Goal: Find specific page/section: Find specific page/section

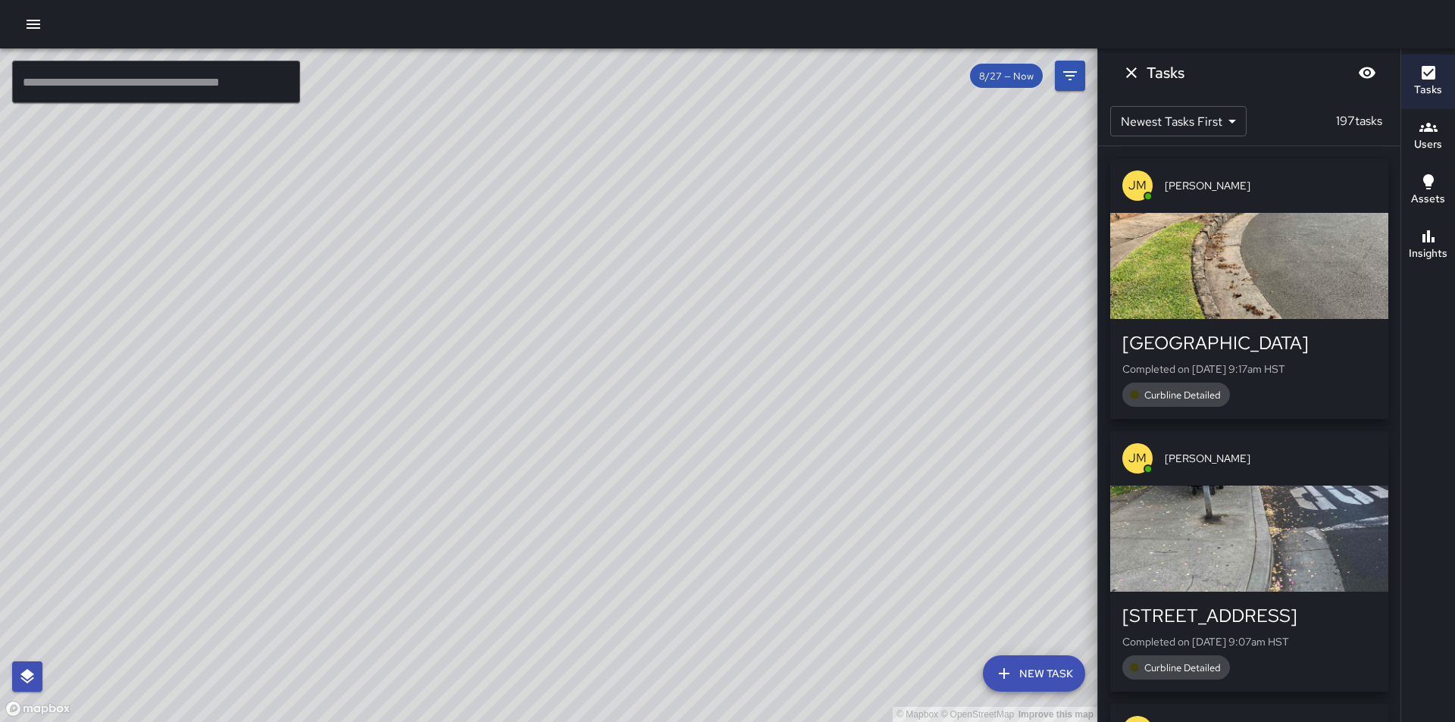
scroll to position [19141, 0]
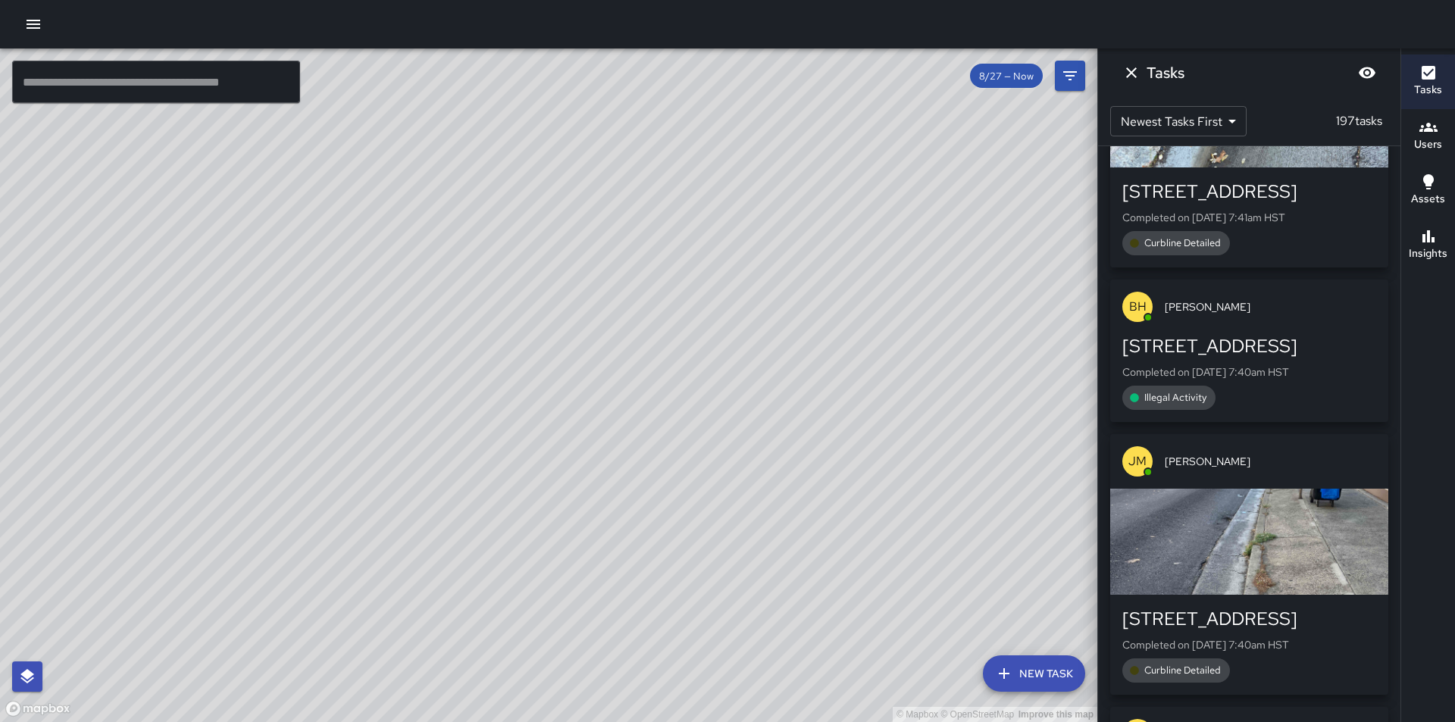
drag, startPoint x: 783, startPoint y: 497, endPoint x: 961, endPoint y: 561, distance: 189.8
click at [961, 561] on div "© Mapbox © OpenStreetMap Improve this map" at bounding box center [548, 384] width 1097 height 673
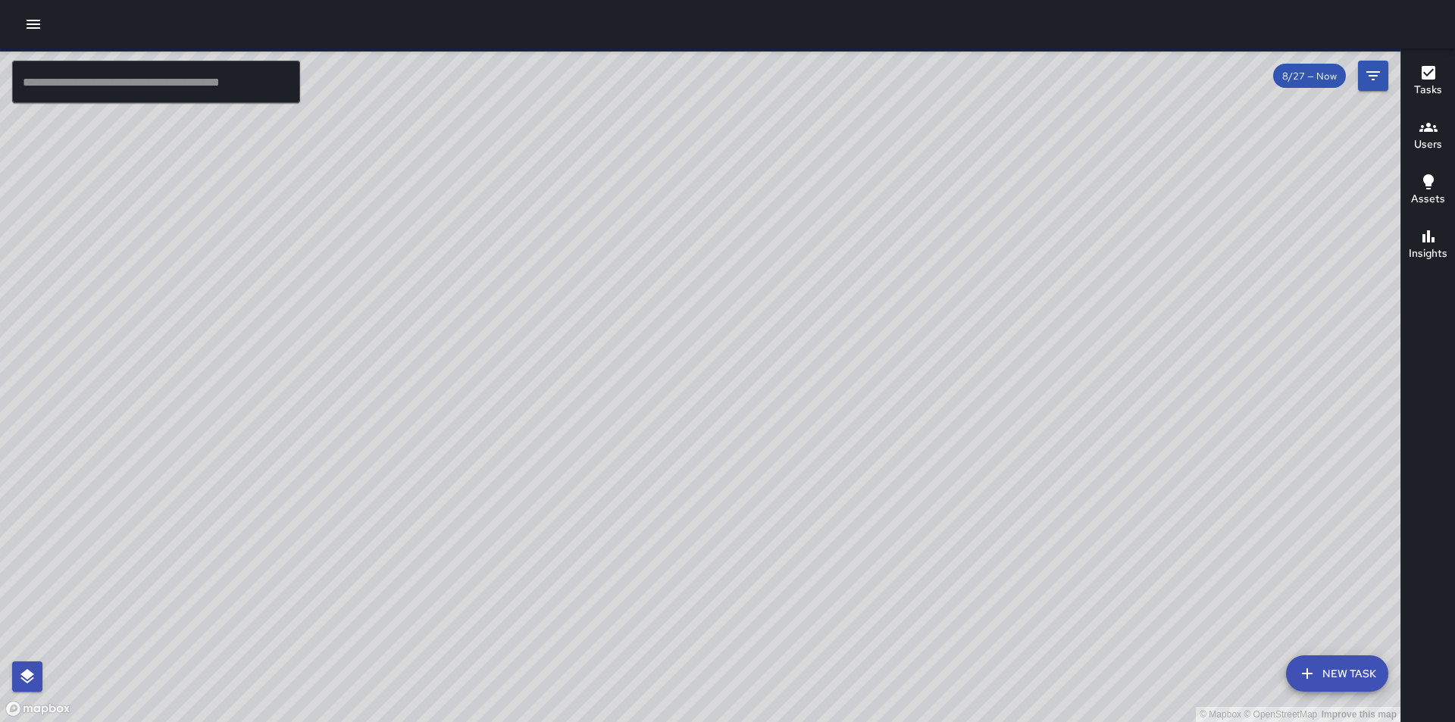
drag, startPoint x: 630, startPoint y: 438, endPoint x: 536, endPoint y: 469, distance: 98.9
click at [536, 469] on div "© Mapbox © OpenStreetMap Improve this map" at bounding box center [700, 384] width 1400 height 673
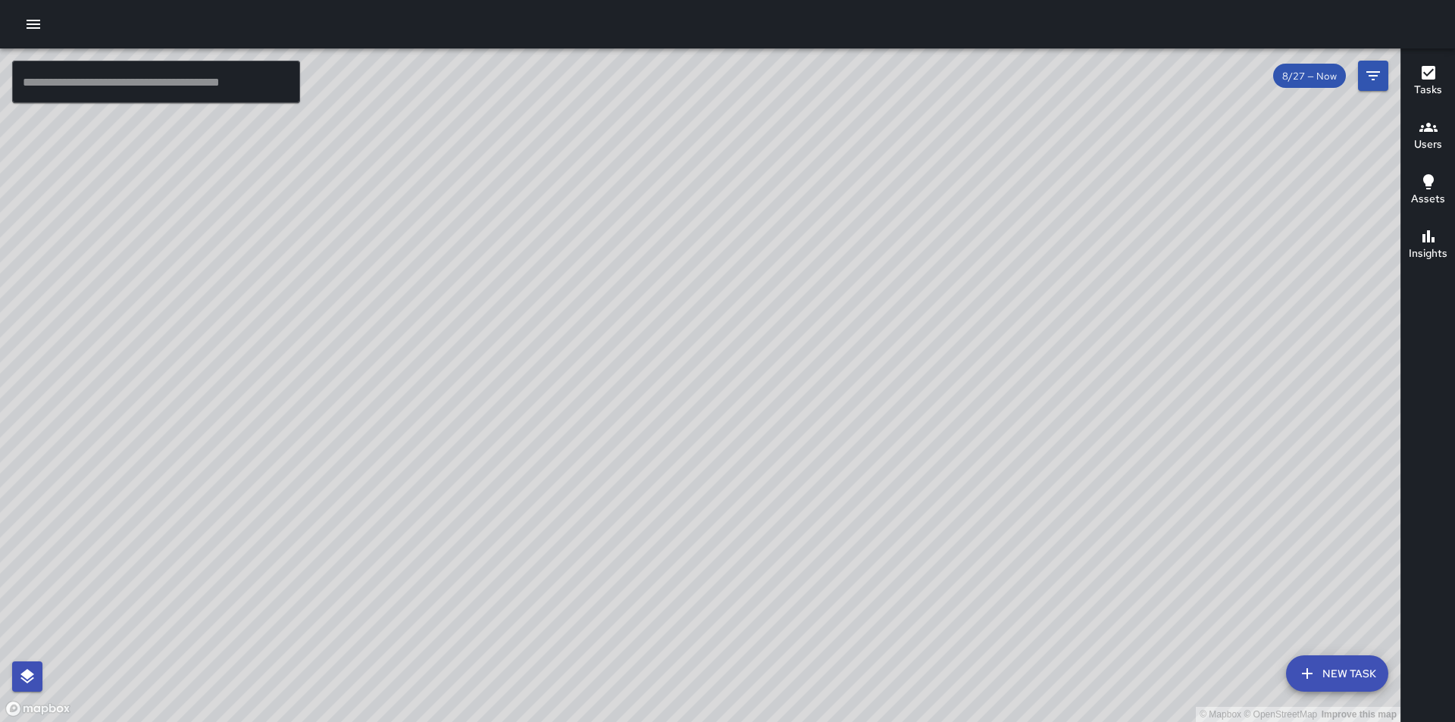
drag, startPoint x: 961, startPoint y: 331, endPoint x: 724, endPoint y: 471, distance: 275.4
click at [724, 471] on div "© Mapbox © OpenStreetMap Improve this map" at bounding box center [700, 384] width 1400 height 673
drag, startPoint x: 1010, startPoint y: 588, endPoint x: 811, endPoint y: 317, distance: 335.5
click at [811, 317] on div "© Mapbox © OpenStreetMap Improve this map" at bounding box center [700, 384] width 1400 height 673
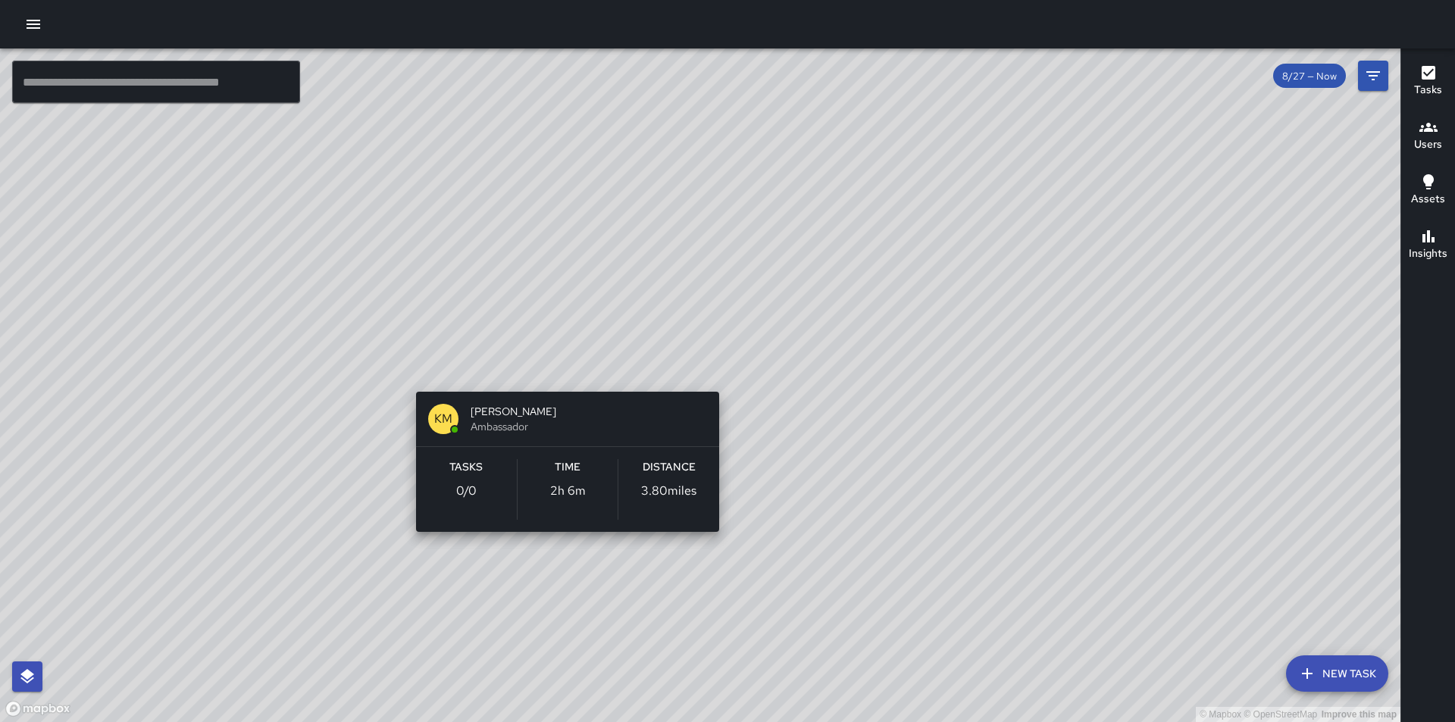
click at [558, 367] on div "© Mapbox © OpenStreetMap Improve this map KM Kevin Mews Ambassador Tasks 0 / 0 …" at bounding box center [700, 384] width 1400 height 673
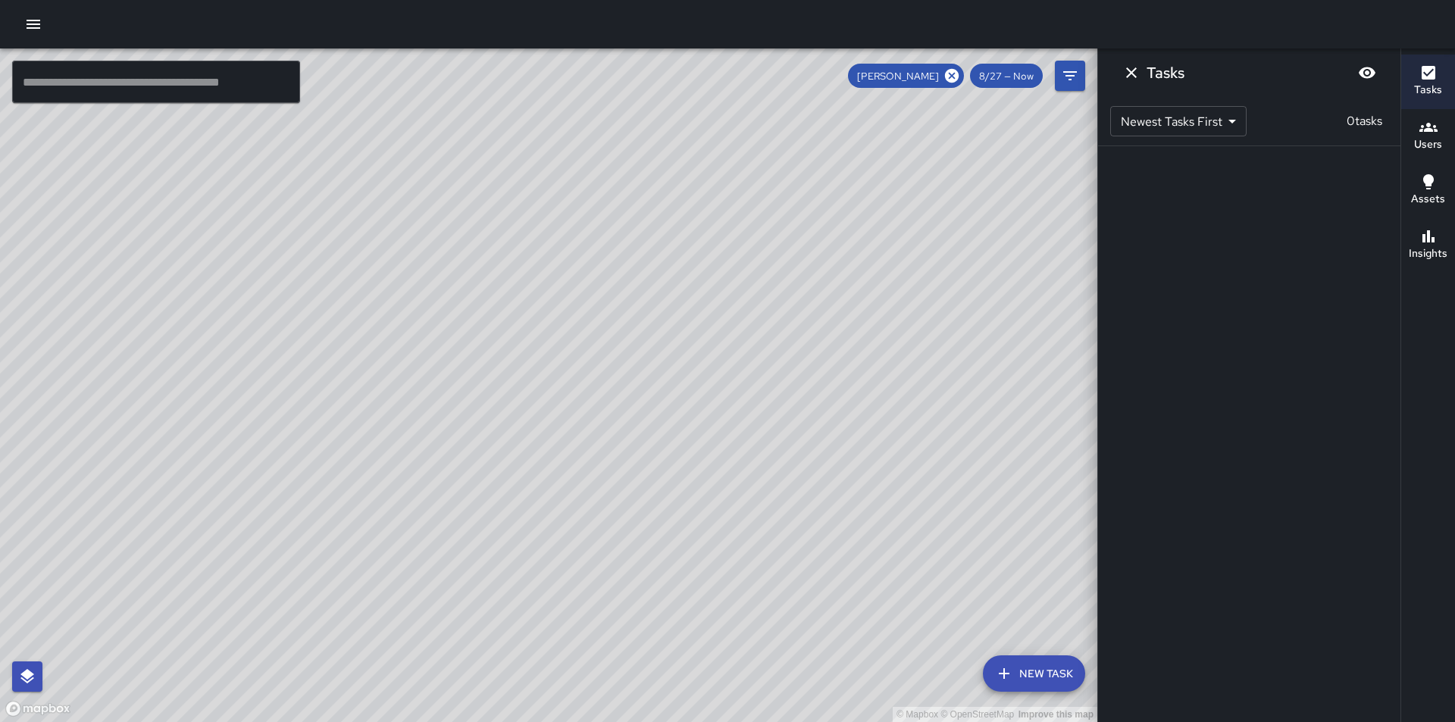
drag, startPoint x: 673, startPoint y: 254, endPoint x: 739, endPoint y: 633, distance: 384.6
click at [739, 633] on div "© Mapbox © OpenStreetMap Improve this map" at bounding box center [548, 384] width 1097 height 673
drag, startPoint x: 598, startPoint y: 373, endPoint x: 738, endPoint y: 561, distance: 233.9
click at [732, 579] on div "© Mapbox © OpenStreetMap Improve this map" at bounding box center [548, 384] width 1097 height 673
click at [1433, 125] on icon "button" at bounding box center [1428, 127] width 18 height 18
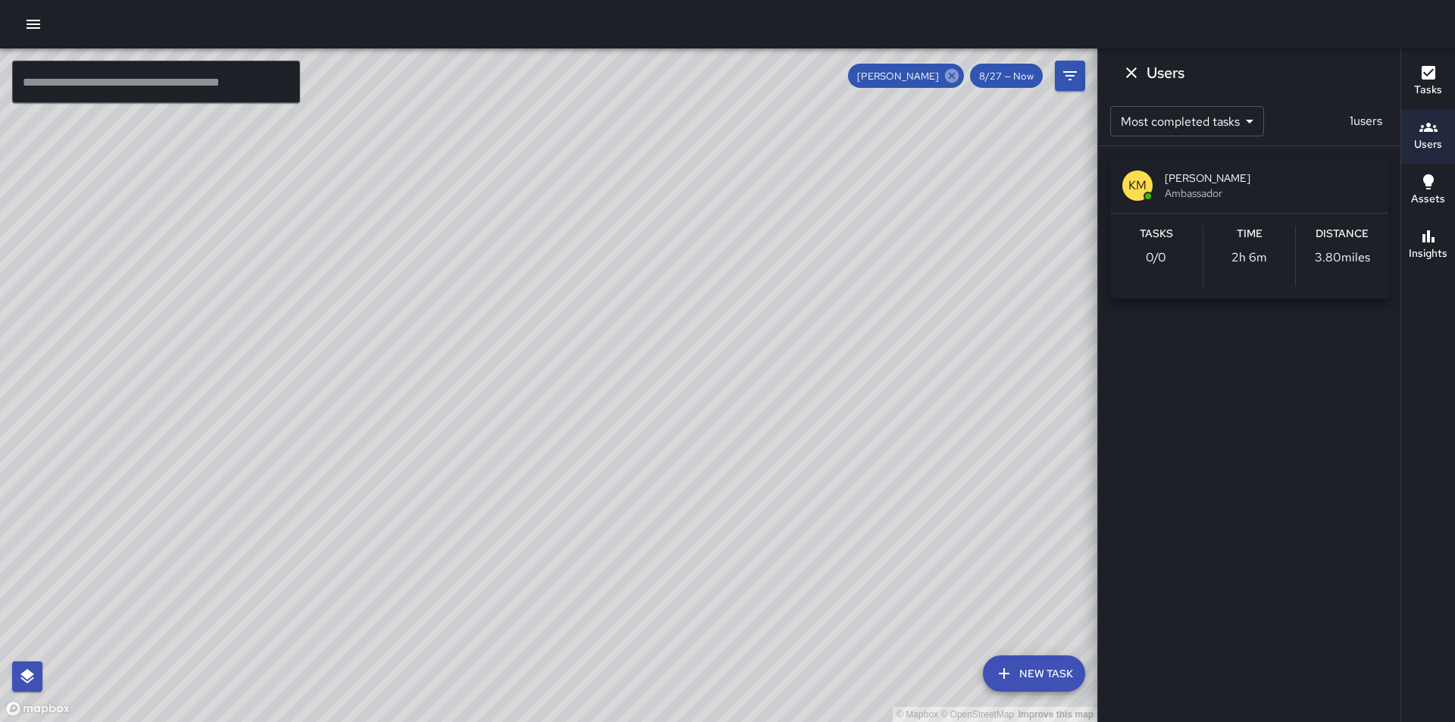
click at [951, 73] on icon at bounding box center [951, 75] width 17 height 17
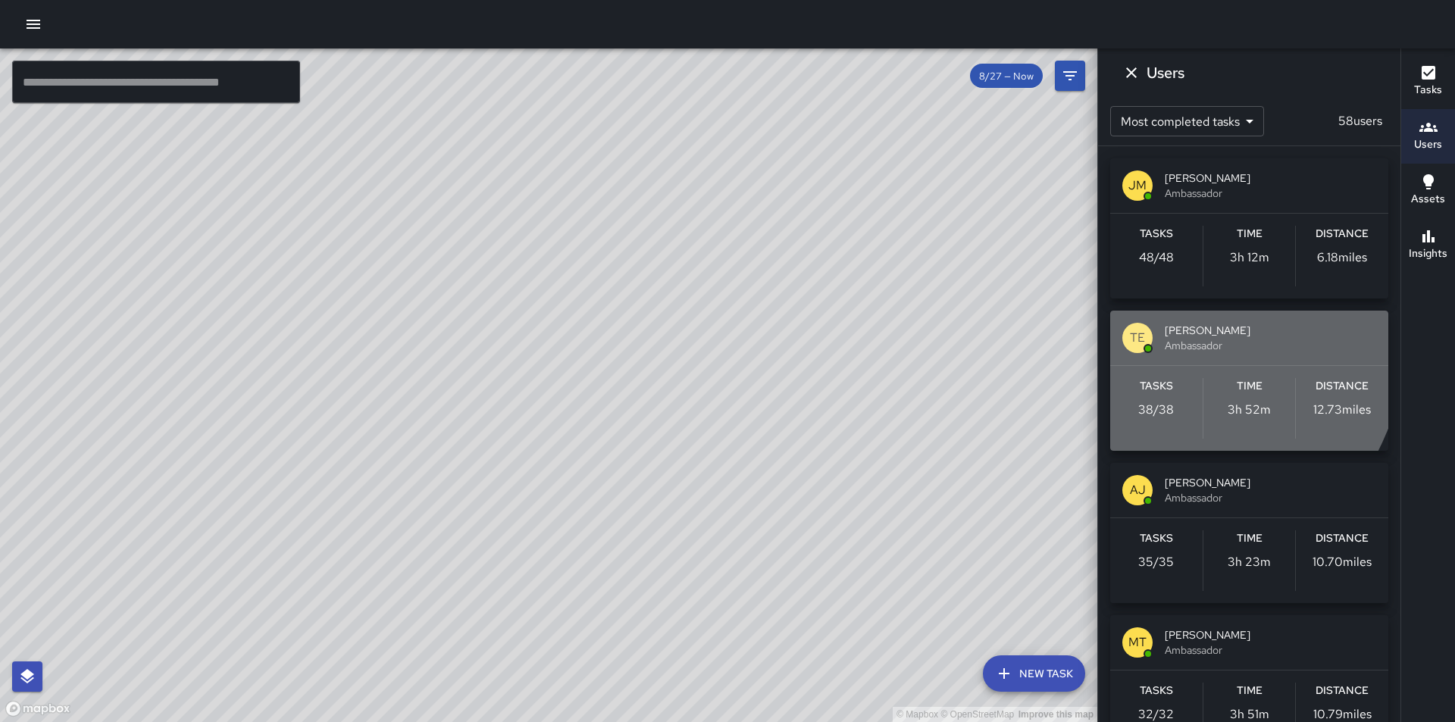
click at [1168, 342] on span "Ambassador" at bounding box center [1269, 345] width 211 height 15
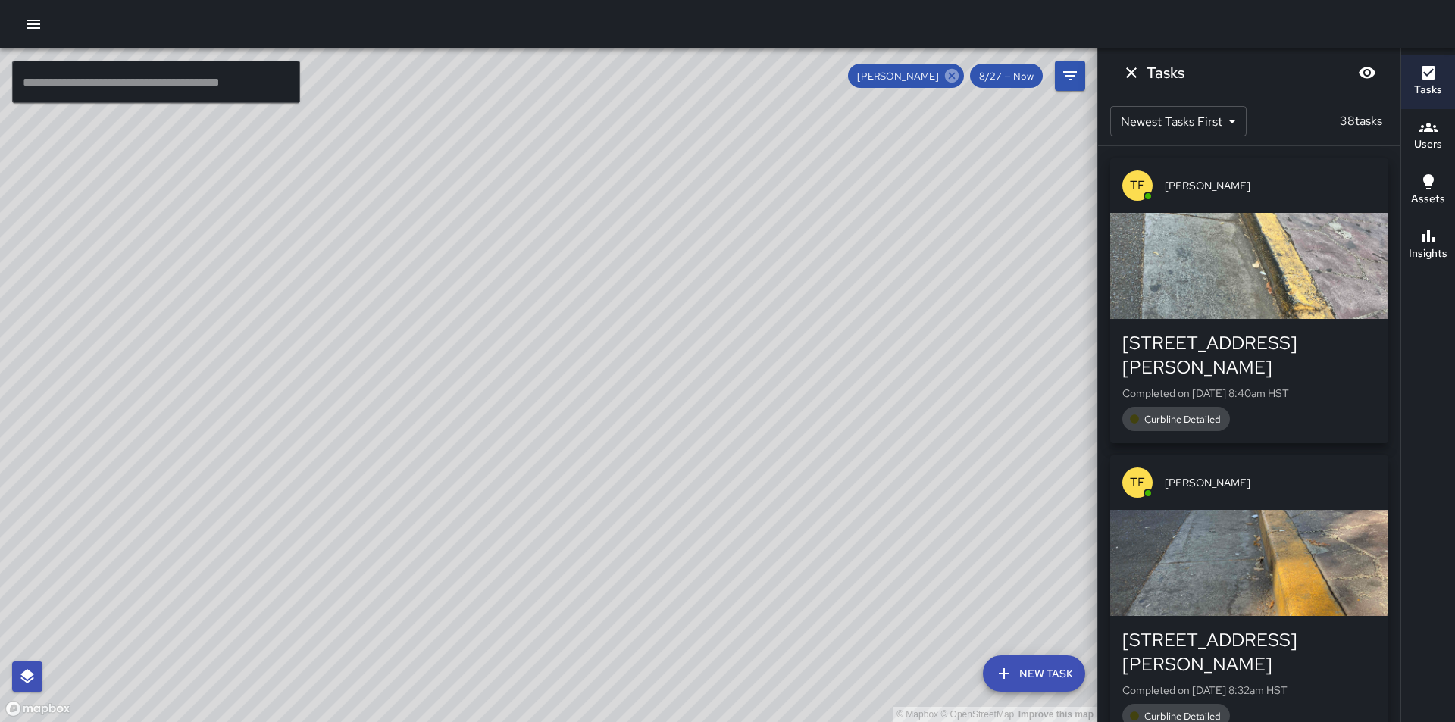
click at [952, 79] on icon at bounding box center [952, 76] width 14 height 14
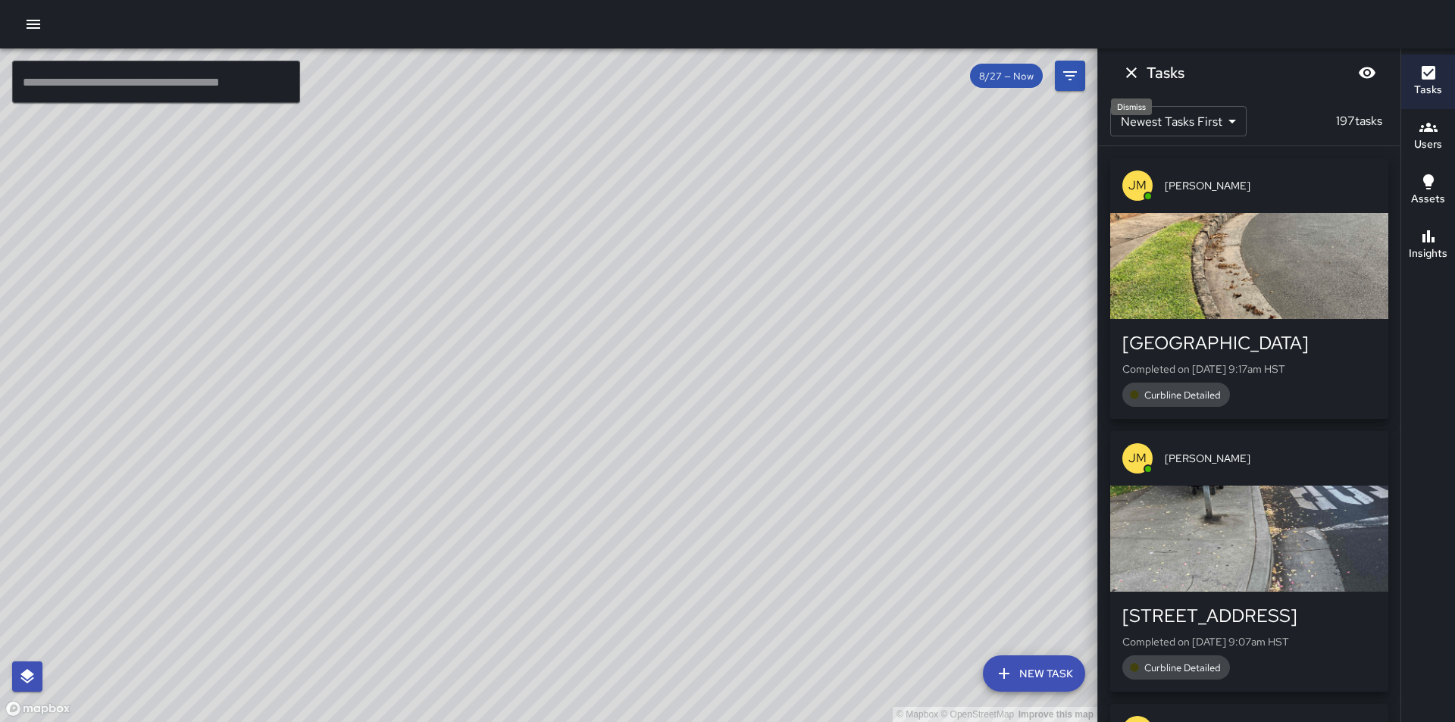
click at [1139, 72] on icon "Dismiss" at bounding box center [1131, 73] width 18 height 18
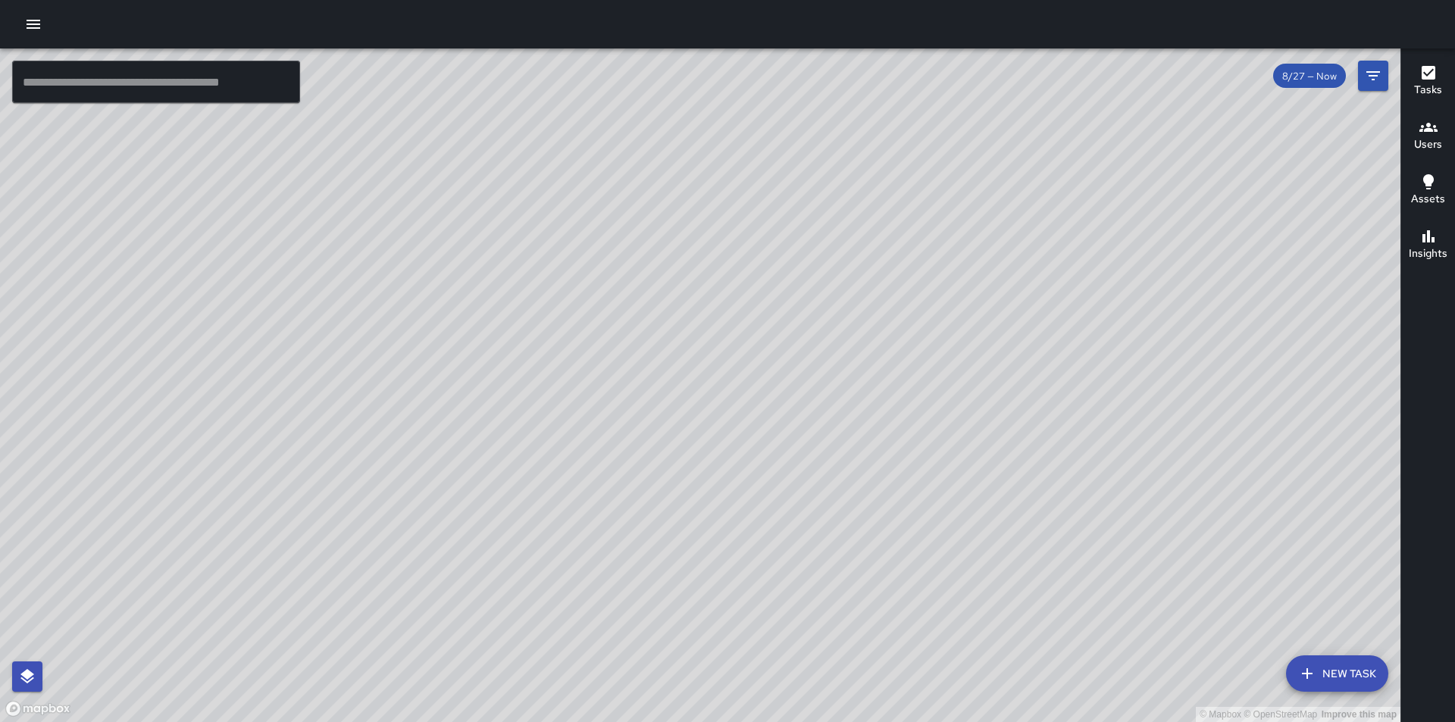
click at [1420, 136] on h6 "Users" at bounding box center [1428, 144] width 28 height 17
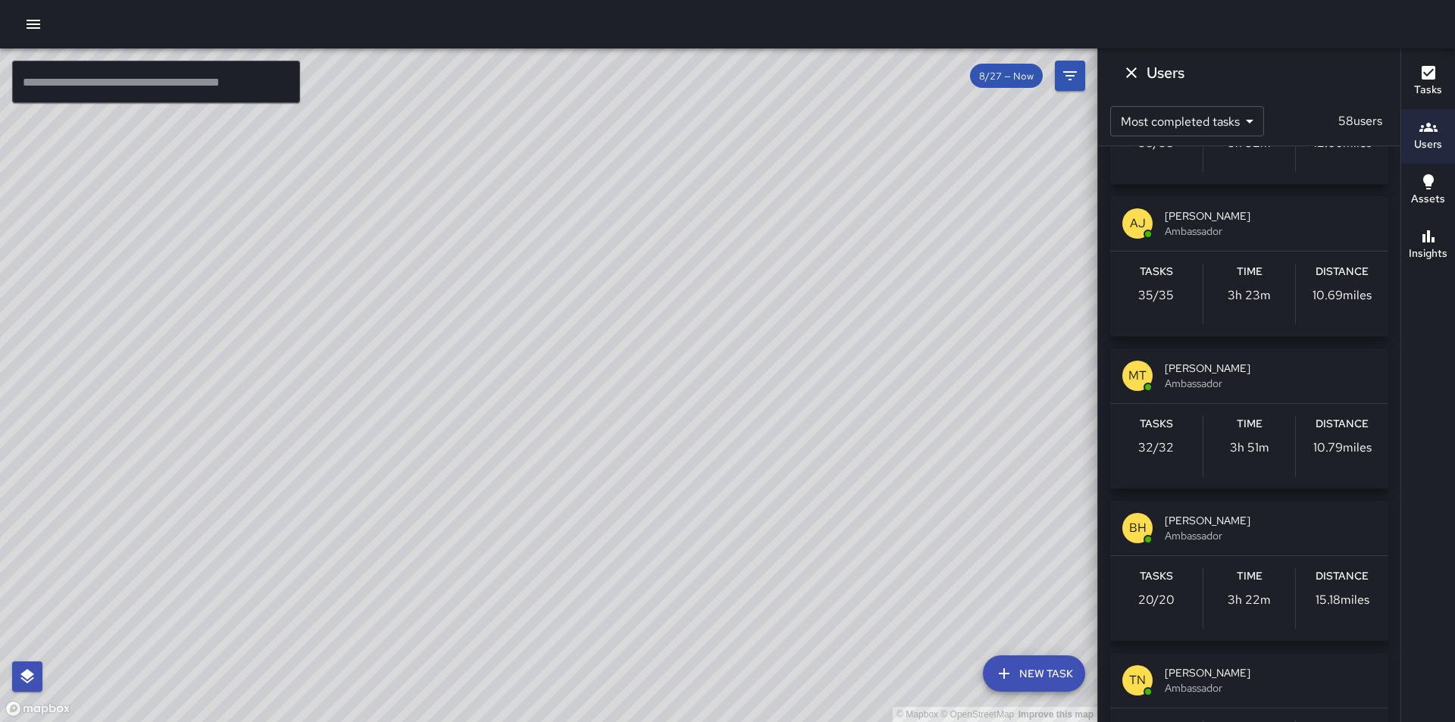
scroll to position [303, 0]
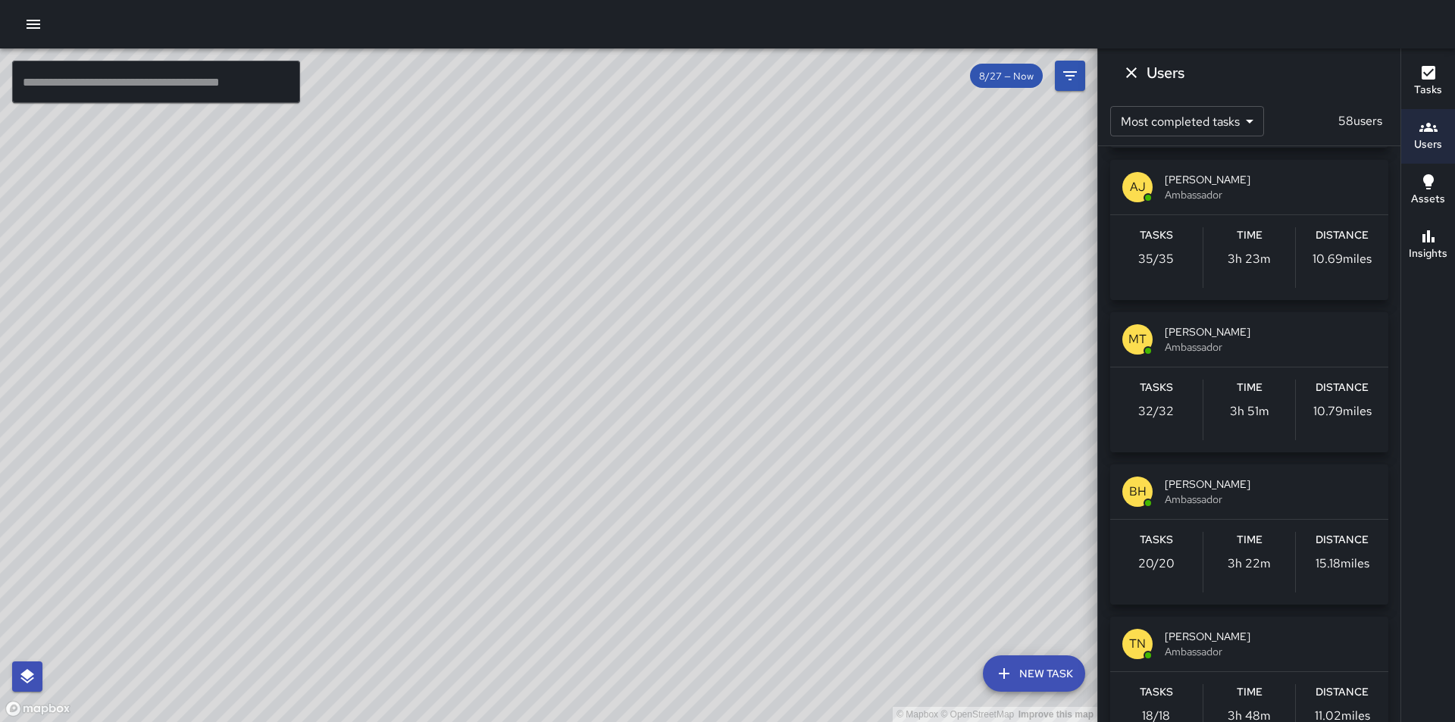
click at [1178, 340] on span "Ambassador" at bounding box center [1269, 346] width 211 height 15
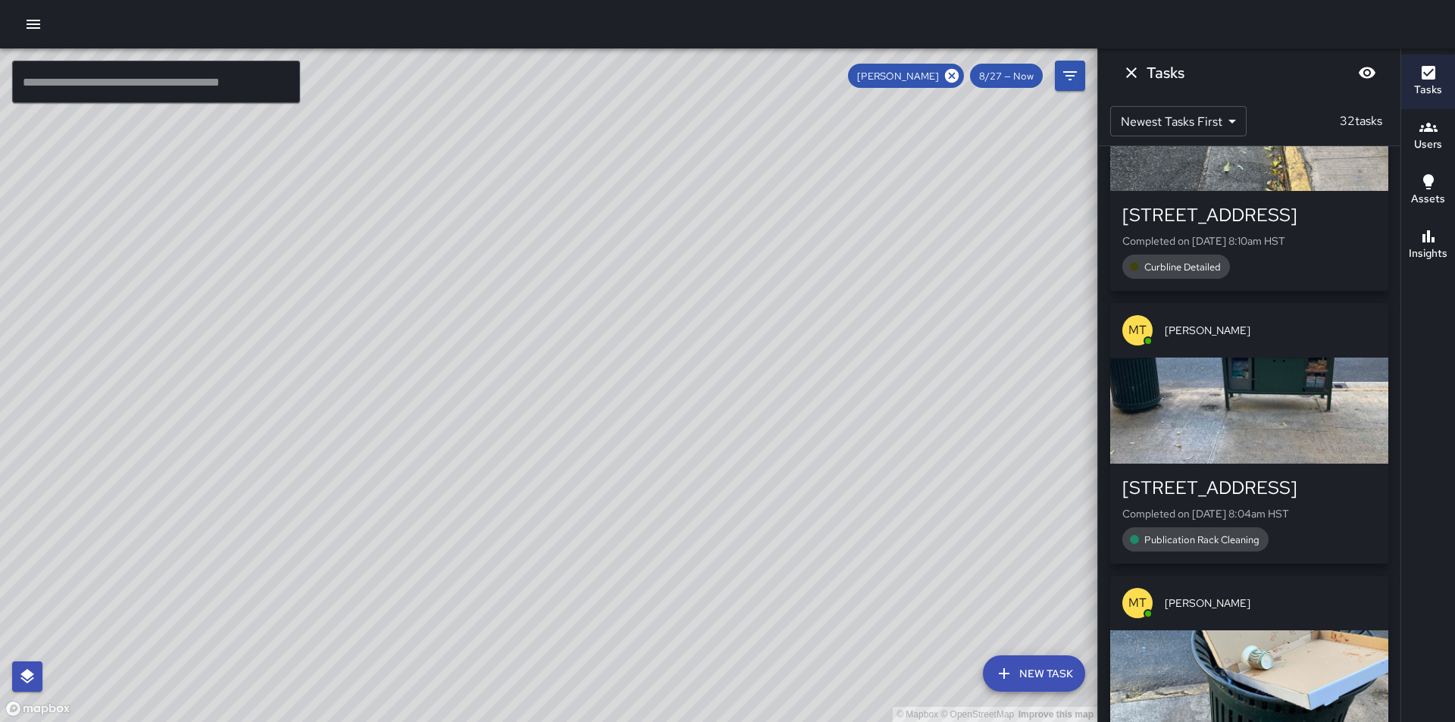
scroll to position [152, 0]
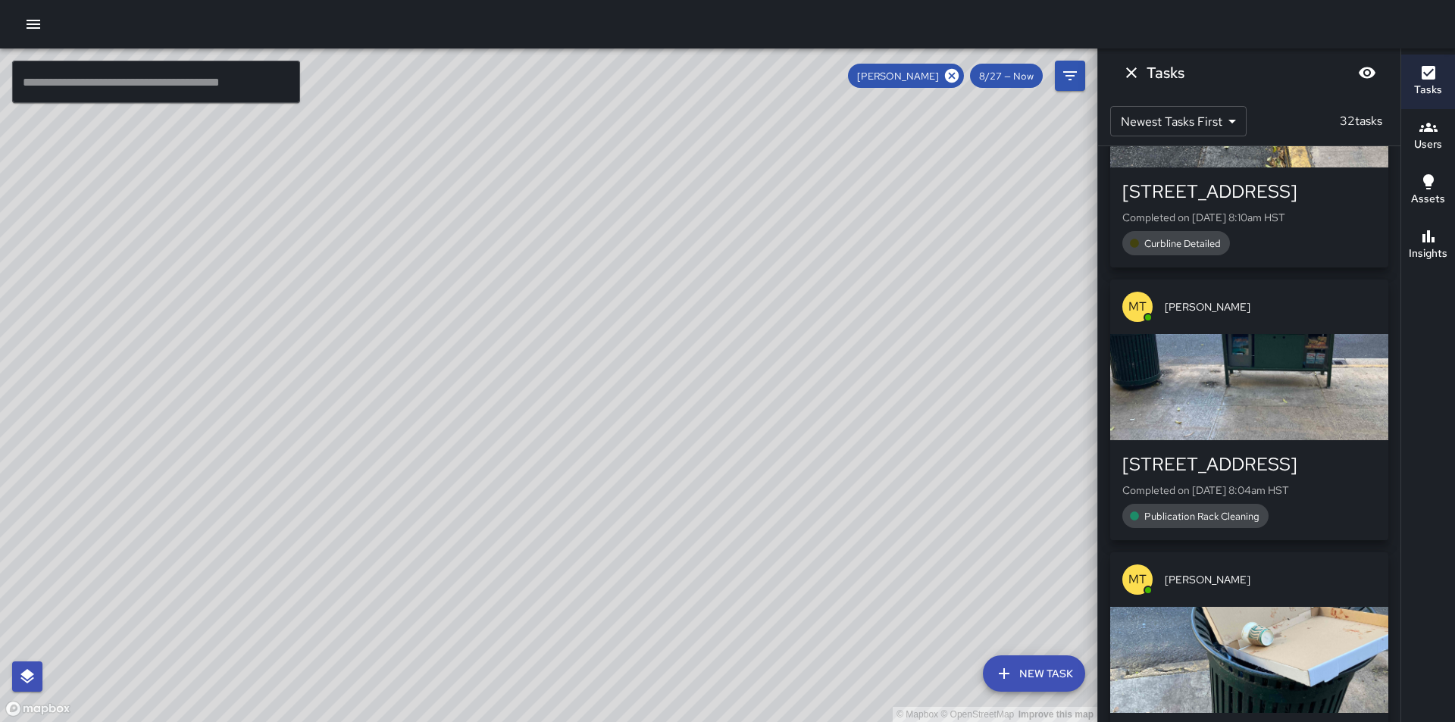
drag, startPoint x: 750, startPoint y: 464, endPoint x: 640, endPoint y: 498, distance: 115.0
click at [640, 498] on div "© Mapbox © OpenStreetMap Improve this map" at bounding box center [548, 384] width 1097 height 673
drag, startPoint x: 833, startPoint y: 394, endPoint x: 613, endPoint y: 313, distance: 234.2
click at [613, 313] on div "© Mapbox © OpenStreetMap Improve this map" at bounding box center [548, 384] width 1097 height 673
drag, startPoint x: 833, startPoint y: 523, endPoint x: 687, endPoint y: 151, distance: 399.7
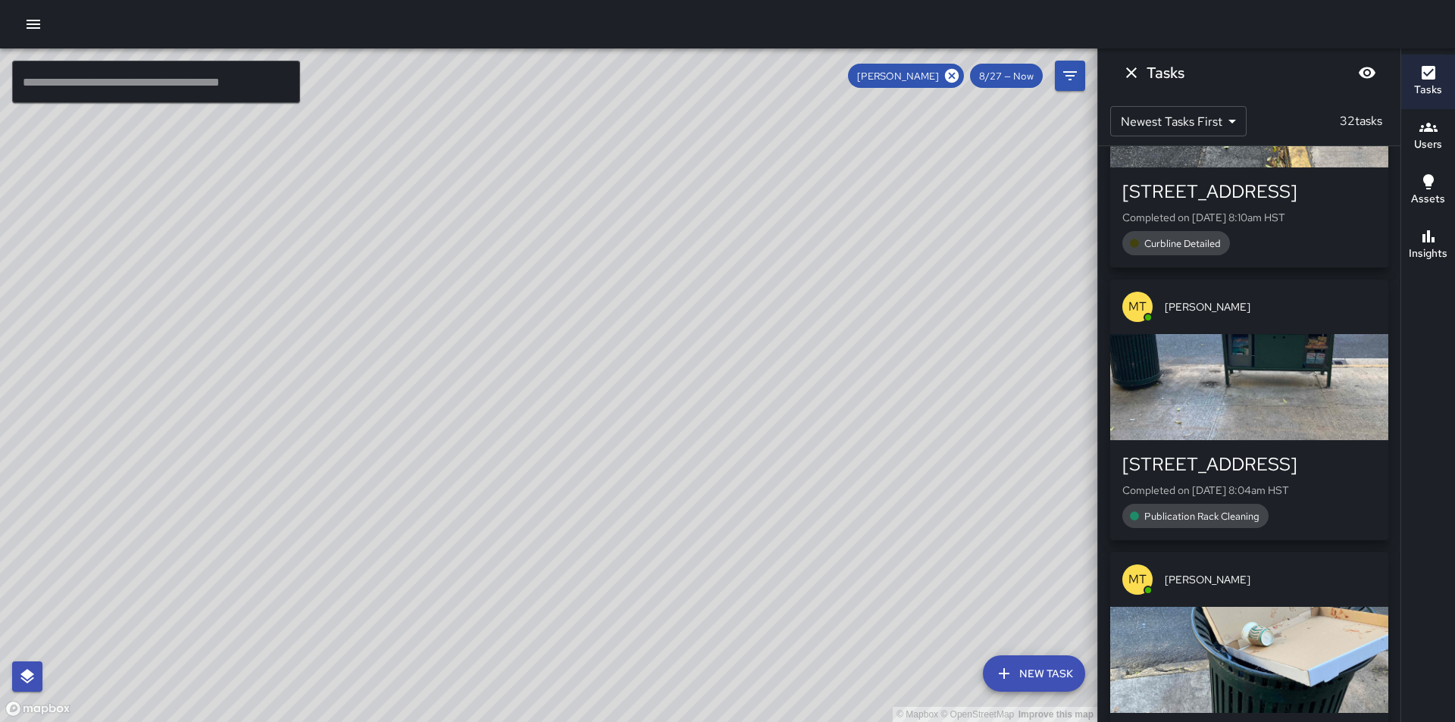
click at [689, 155] on div "© Mapbox © OpenStreetMap Improve this map" at bounding box center [548, 384] width 1097 height 673
drag, startPoint x: 814, startPoint y: 557, endPoint x: 693, endPoint y: 331, distance: 256.2
click at [693, 320] on div "© Mapbox © OpenStreetMap Improve this map" at bounding box center [548, 384] width 1097 height 673
drag, startPoint x: 883, startPoint y: 527, endPoint x: 644, endPoint y: 236, distance: 376.3
click at [644, 236] on div "© Mapbox © OpenStreetMap Improve this map" at bounding box center [548, 384] width 1097 height 673
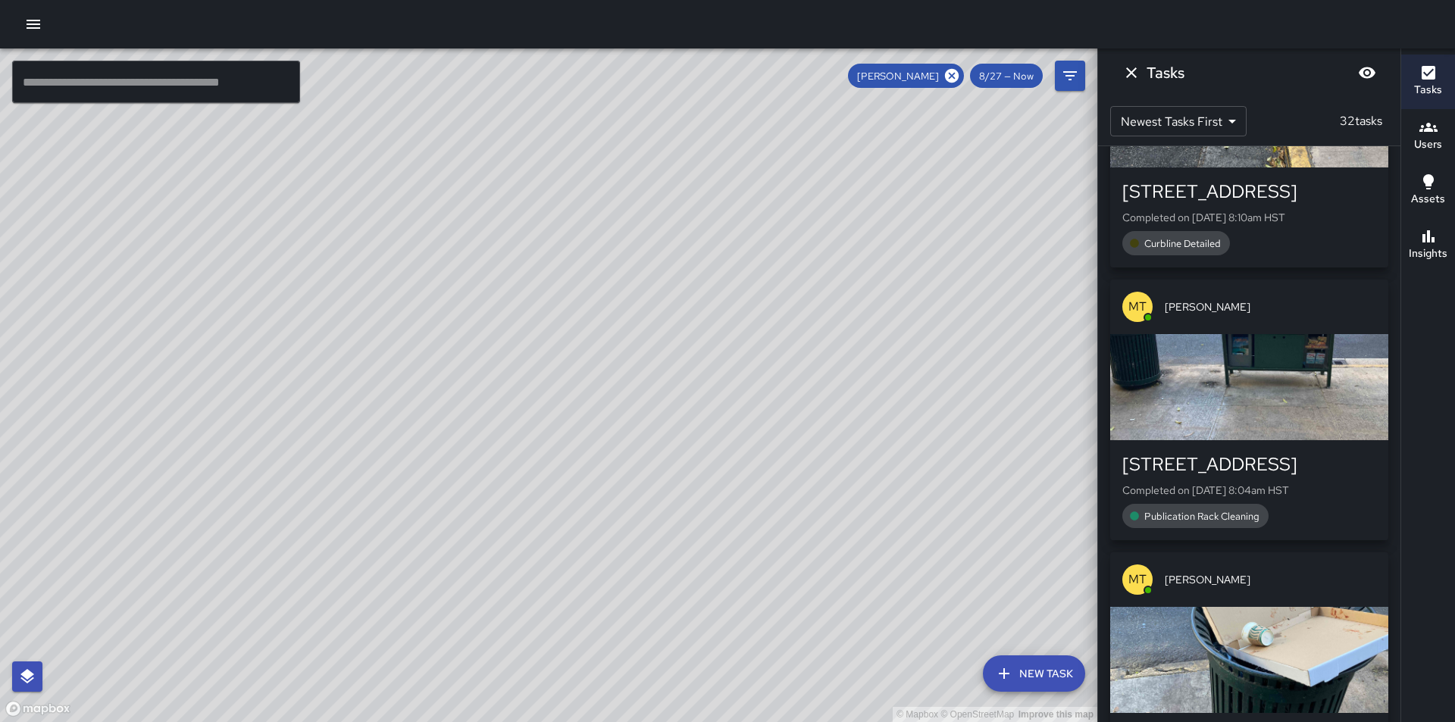
drag, startPoint x: 861, startPoint y: 502, endPoint x: 973, endPoint y: 657, distance: 190.5
click at [973, 657] on div "© Mapbox © OpenStreetMap Improve this map" at bounding box center [548, 384] width 1097 height 673
drag, startPoint x: 711, startPoint y: 451, endPoint x: 808, endPoint y: 618, distance: 193.5
click at [808, 618] on div "© Mapbox © OpenStreetMap Improve this map" at bounding box center [548, 384] width 1097 height 673
drag, startPoint x: 665, startPoint y: 364, endPoint x: 789, endPoint y: 455, distance: 153.3
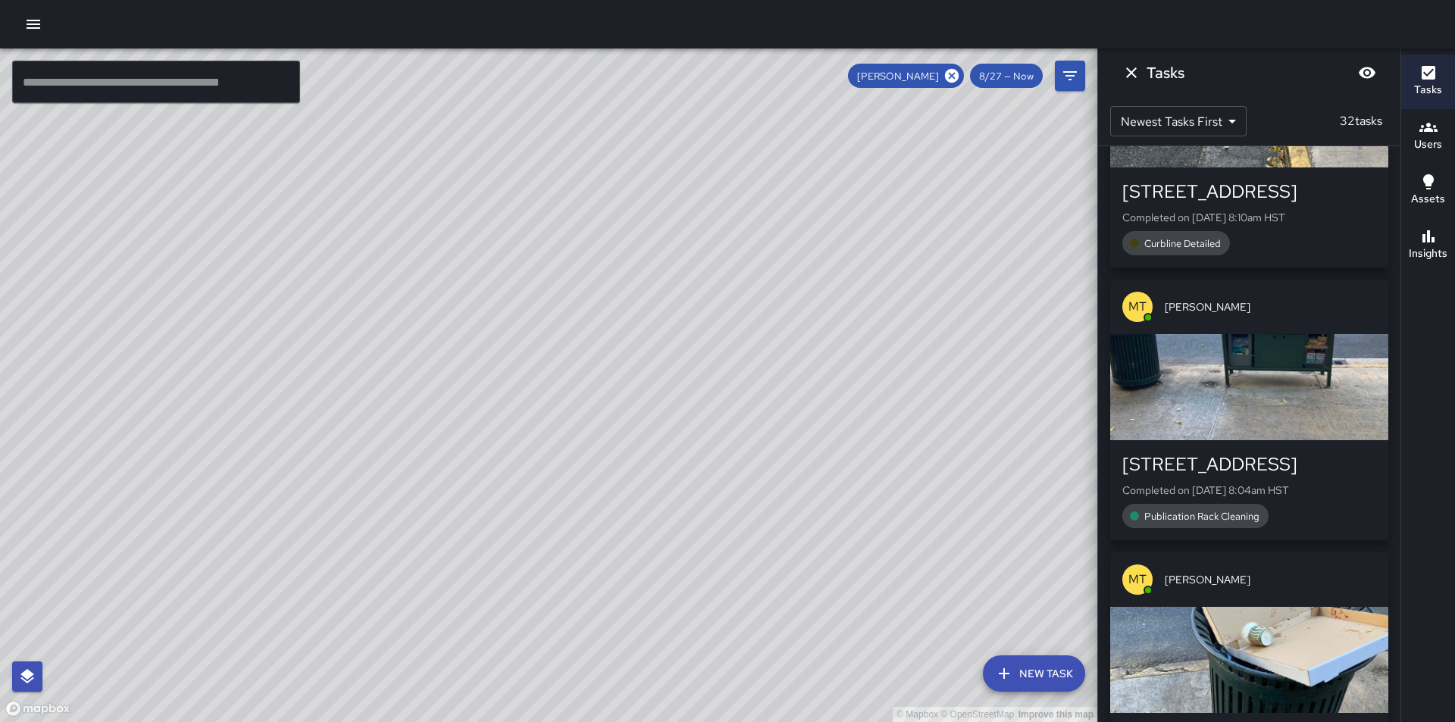
click at [789, 455] on div "© Mapbox © OpenStreetMap Improve this map" at bounding box center [548, 384] width 1097 height 673
drag, startPoint x: 638, startPoint y: 483, endPoint x: 874, endPoint y: 575, distance: 253.5
click at [874, 575] on div "© Mapbox © OpenStreetMap Improve this map" at bounding box center [548, 384] width 1097 height 673
click at [1130, 68] on icon "Dismiss" at bounding box center [1131, 73] width 18 height 18
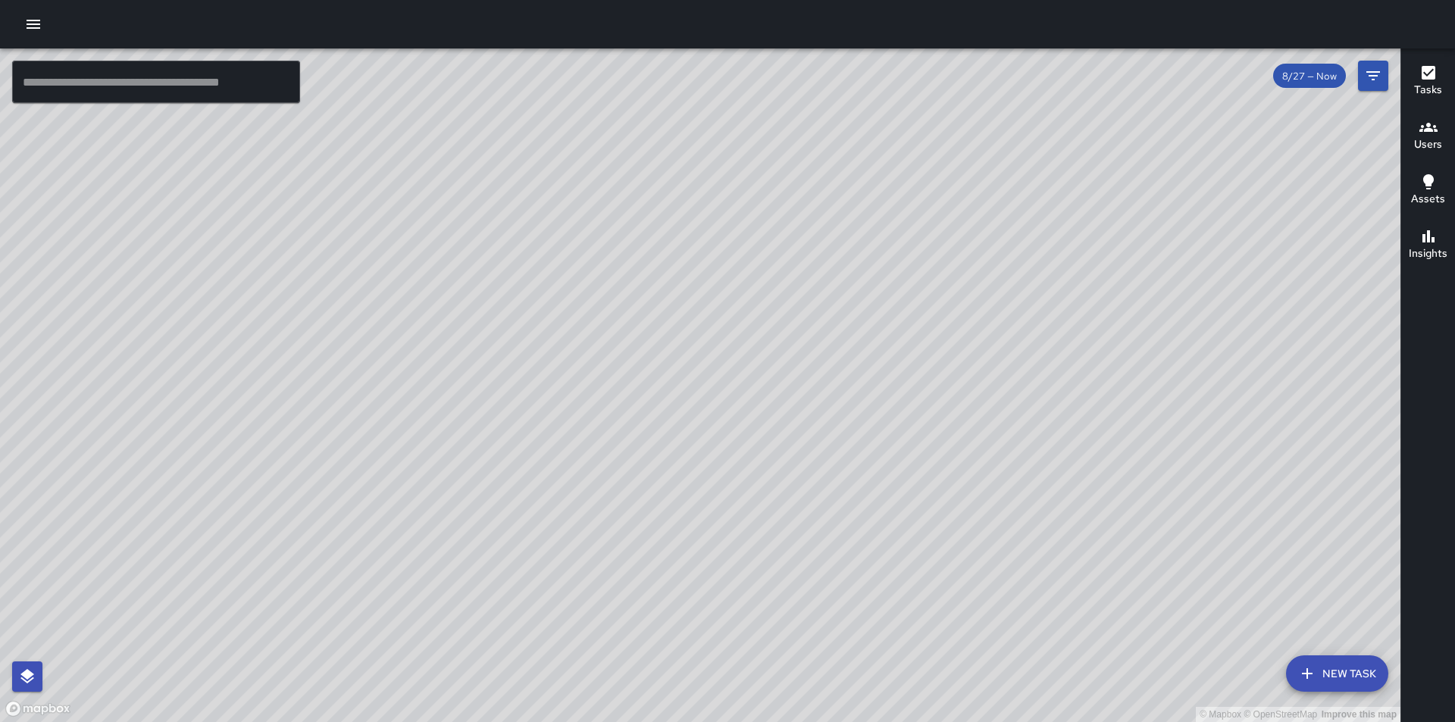
drag, startPoint x: 910, startPoint y: 611, endPoint x: 700, endPoint y: 486, distance: 243.9
click at [700, 486] on div "© Mapbox © OpenStreetMap Improve this map" at bounding box center [700, 384] width 1400 height 673
click at [642, 252] on div "© Mapbox © OpenStreetMap Improve this map" at bounding box center [700, 384] width 1400 height 673
click at [644, 262] on div "© Mapbox © OpenStreetMap Improve this map" at bounding box center [700, 384] width 1400 height 673
drag, startPoint x: 876, startPoint y: 505, endPoint x: 1104, endPoint y: 444, distance: 235.4
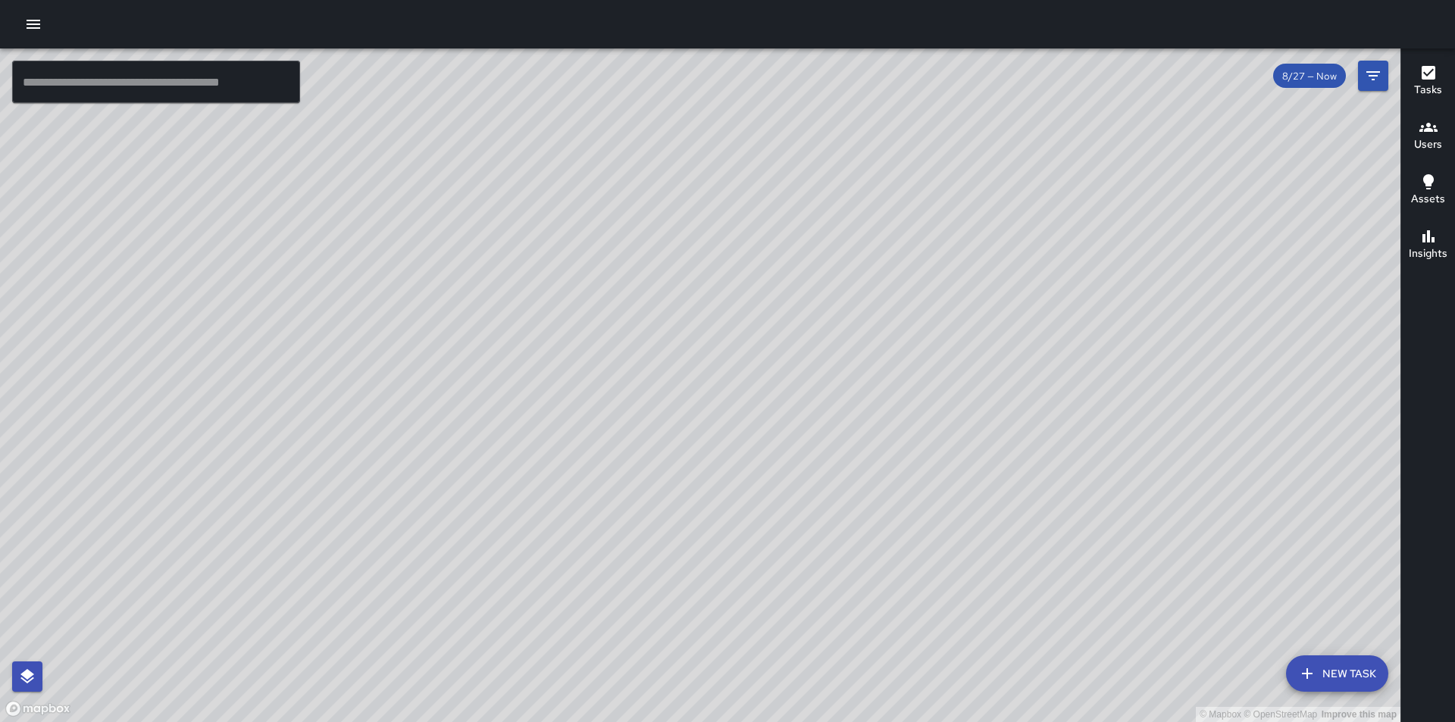
click at [1104, 444] on div "© Mapbox © OpenStreetMap Improve this map" at bounding box center [700, 384] width 1400 height 673
drag, startPoint x: 786, startPoint y: 578, endPoint x: 698, endPoint y: 309, distance: 282.7
click at [698, 309] on div "© Mapbox © OpenStreetMap Improve this map" at bounding box center [700, 384] width 1400 height 673
drag, startPoint x: 886, startPoint y: 427, endPoint x: 1061, endPoint y: 745, distance: 363.1
click at [1061, 721] on html "© Mapbox © OpenStreetMap Improve this map ​ New Task 8/27 — Now Map Layers Task…" at bounding box center [727, 361] width 1455 height 722
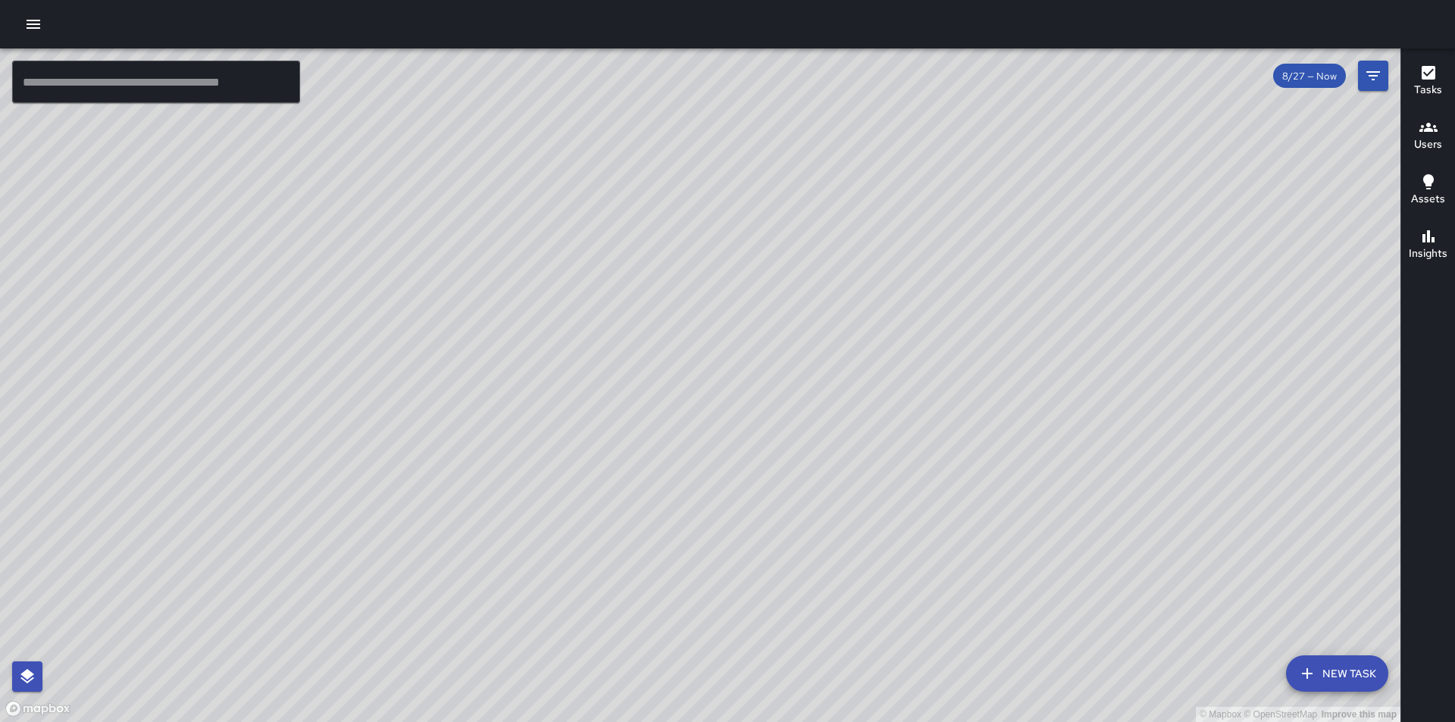
drag, startPoint x: 684, startPoint y: 405, endPoint x: 804, endPoint y: 636, distance: 259.5
click at [804, 636] on div "© Mapbox © OpenStreetMap Improve this map" at bounding box center [700, 384] width 1400 height 673
click at [1436, 130] on icon "button" at bounding box center [1428, 127] width 18 height 9
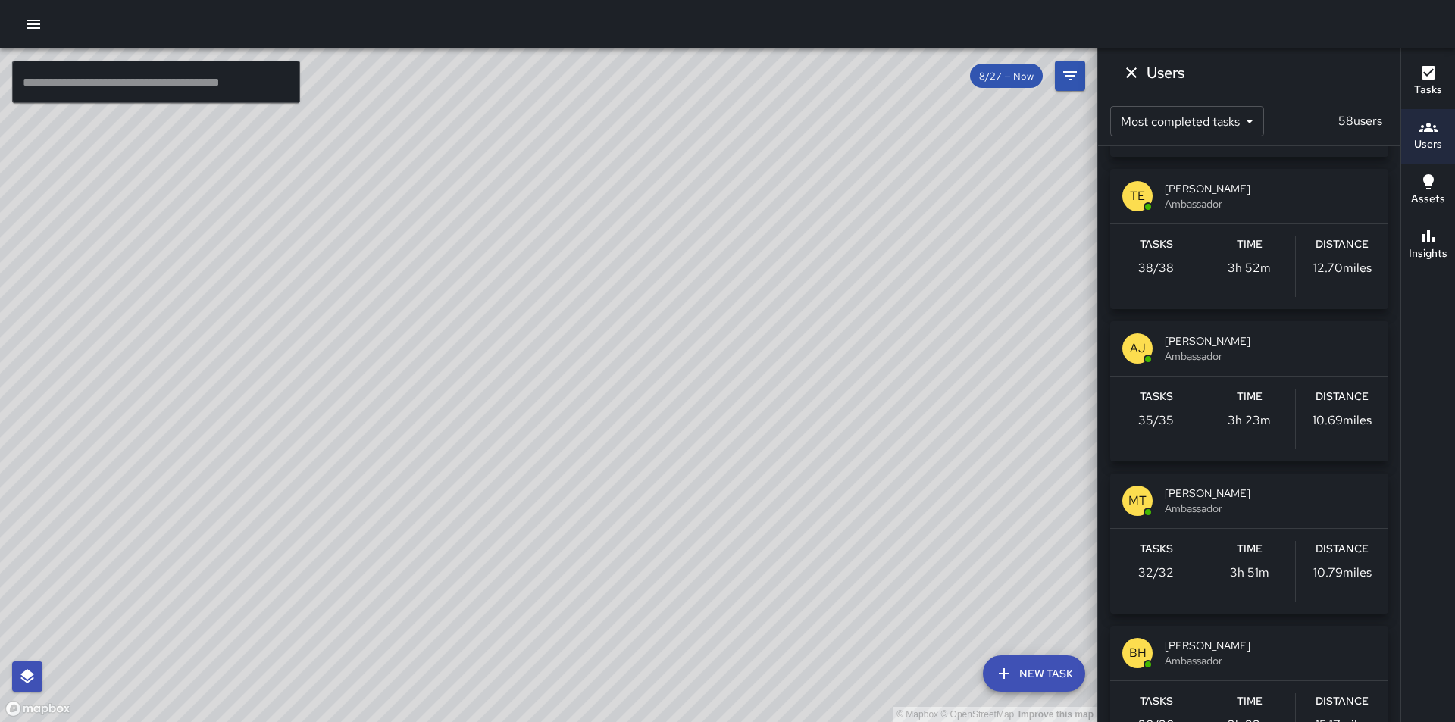
scroll to position [152, 0]
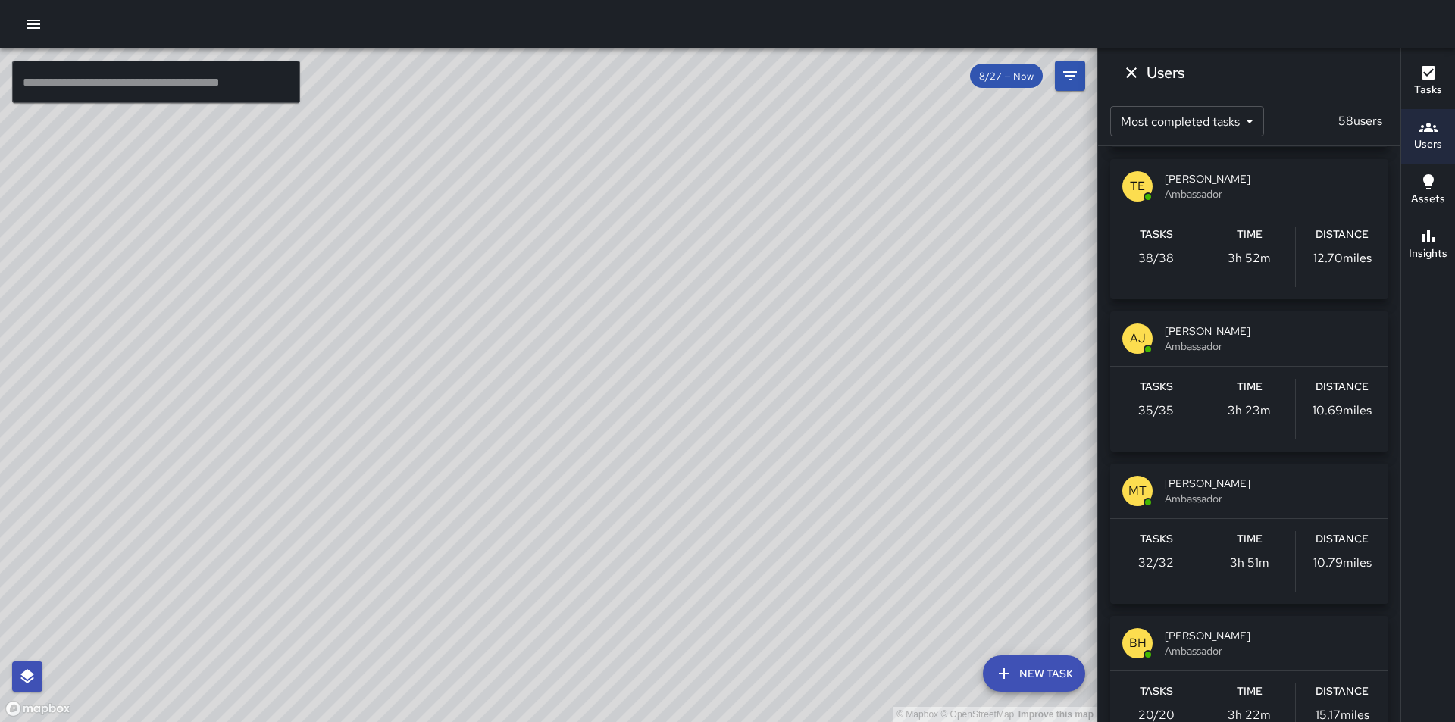
click at [1191, 205] on div "TE TJ Estocado Ambassador" at bounding box center [1249, 186] width 278 height 55
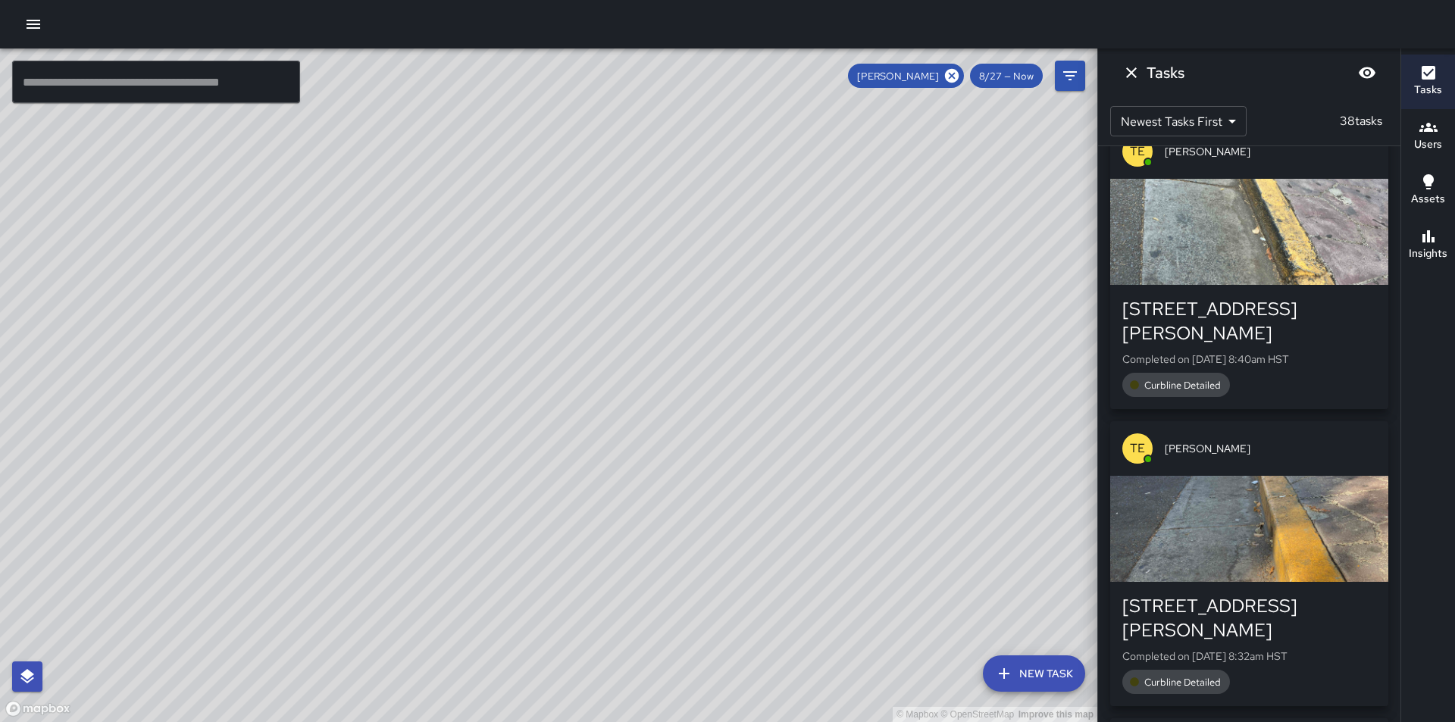
scroll to position [0, 0]
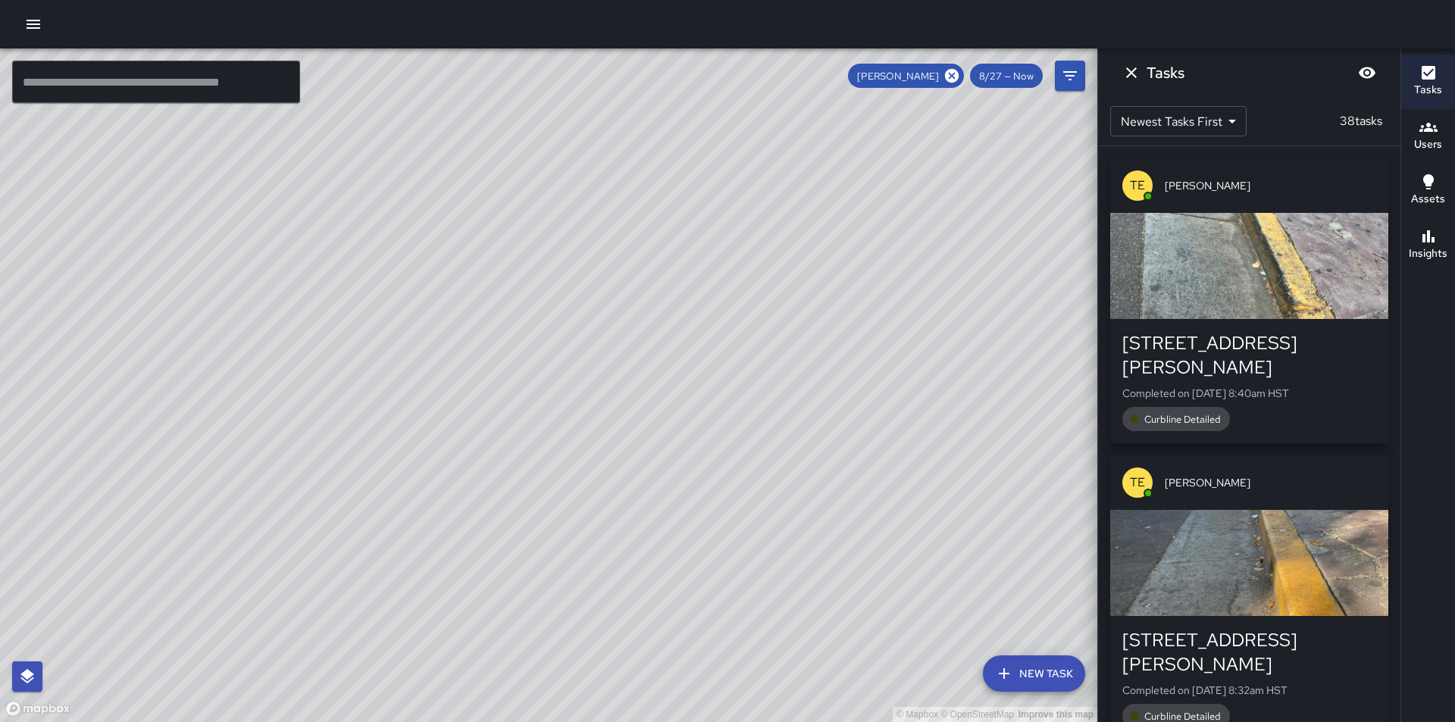
drag, startPoint x: 750, startPoint y: 324, endPoint x: 832, endPoint y: 467, distance: 164.2
click at [832, 467] on div "© Mapbox © OpenStreetMap Improve this map" at bounding box center [548, 384] width 1097 height 673
drag, startPoint x: 911, startPoint y: 263, endPoint x: 842, endPoint y: 618, distance: 362.1
click at [842, 618] on div "© Mapbox © OpenStreetMap Improve this map" at bounding box center [548, 384] width 1097 height 673
drag, startPoint x: 647, startPoint y: 314, endPoint x: 703, endPoint y: 374, distance: 82.6
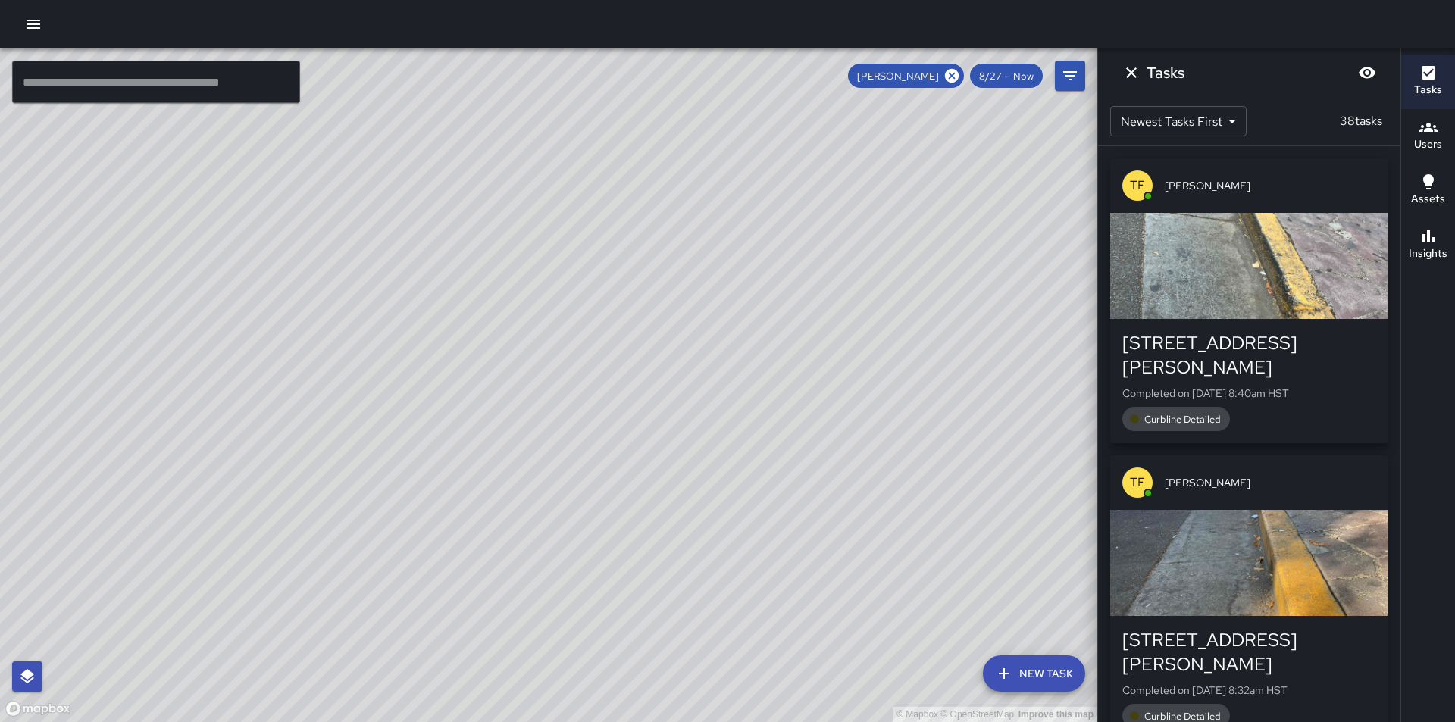
click at [703, 374] on div "© Mapbox © OpenStreetMap Improve this map" at bounding box center [548, 384] width 1097 height 673
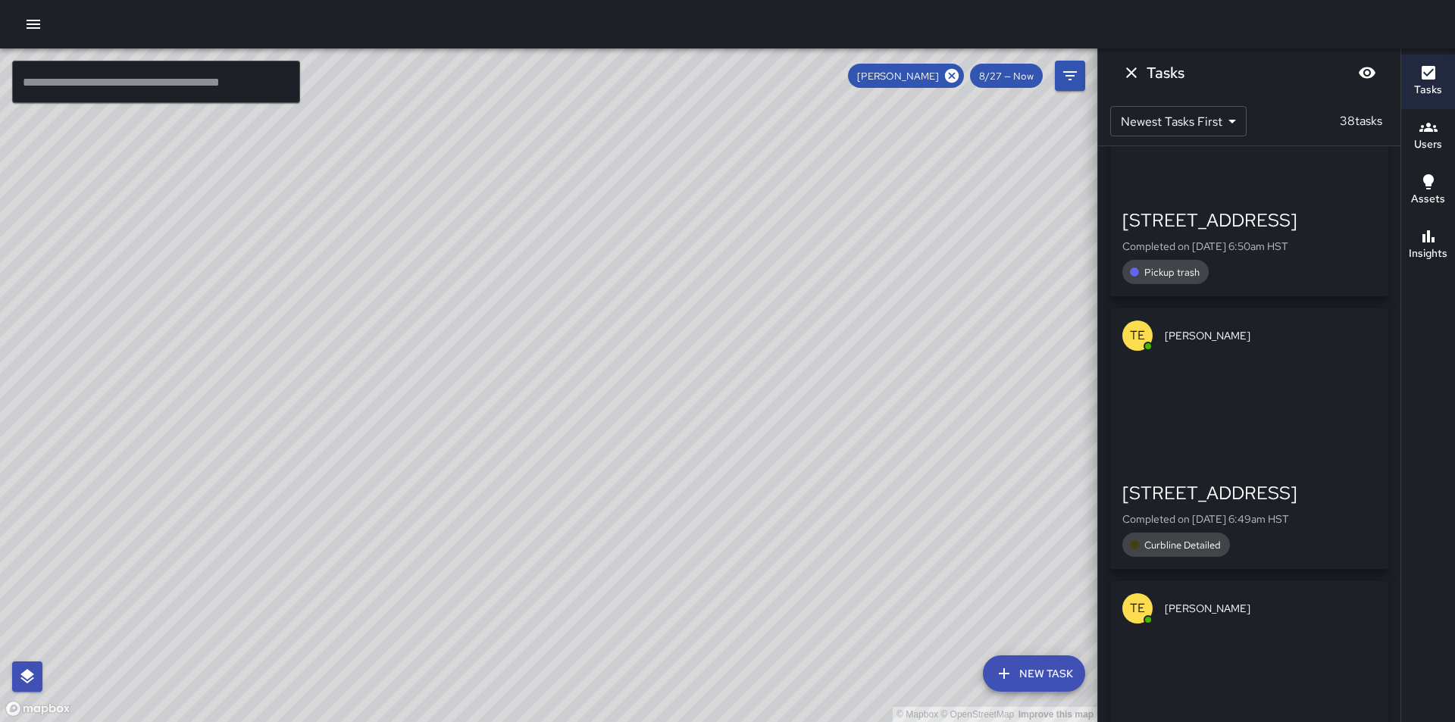
scroll to position [8107, 0]
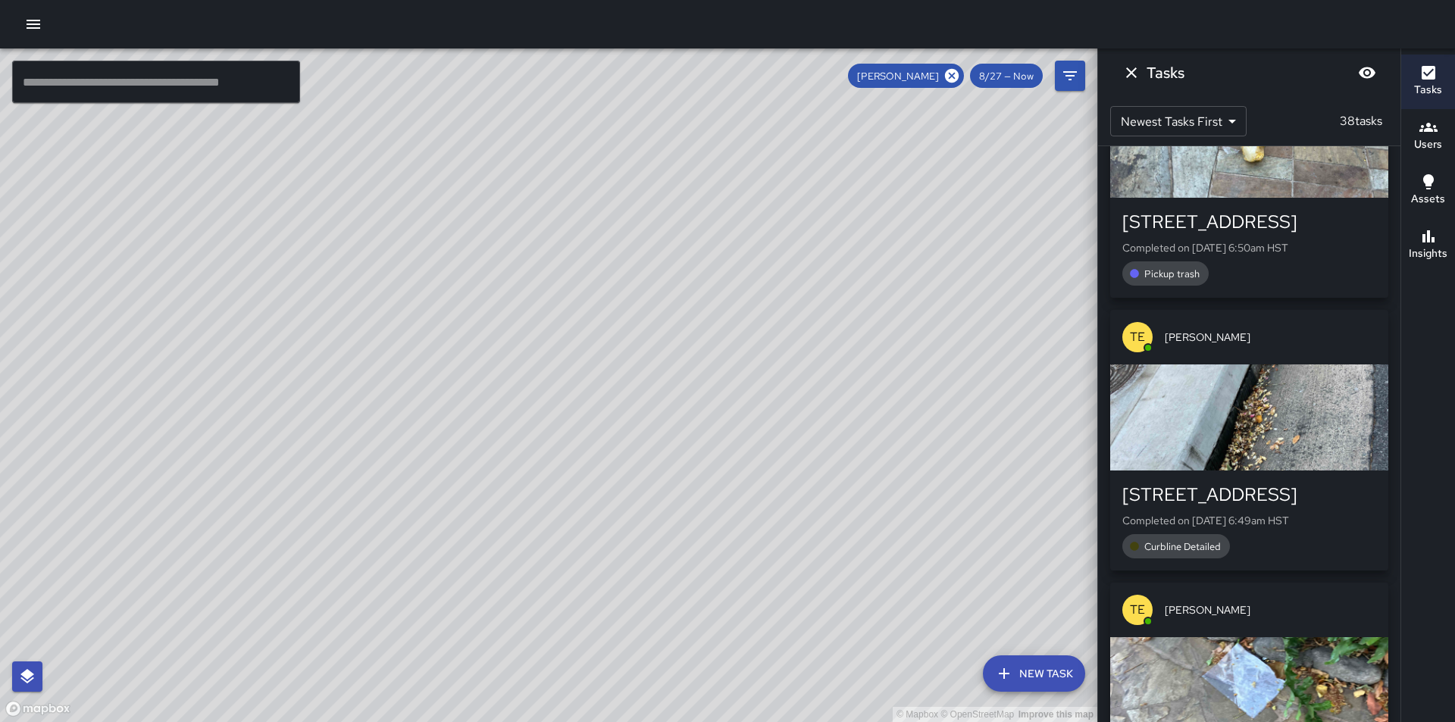
drag, startPoint x: 430, startPoint y: 489, endPoint x: 717, endPoint y: 489, distance: 287.1
click at [717, 489] on div "© Mapbox © OpenStreetMap Improve this map" at bounding box center [548, 384] width 1097 height 673
drag, startPoint x: 741, startPoint y: 627, endPoint x: 522, endPoint y: 347, distance: 355.7
click at [522, 347] on div "© Mapbox © OpenStreetMap Improve this map" at bounding box center [548, 384] width 1097 height 673
drag, startPoint x: 726, startPoint y: 562, endPoint x: 584, endPoint y: 367, distance: 240.8
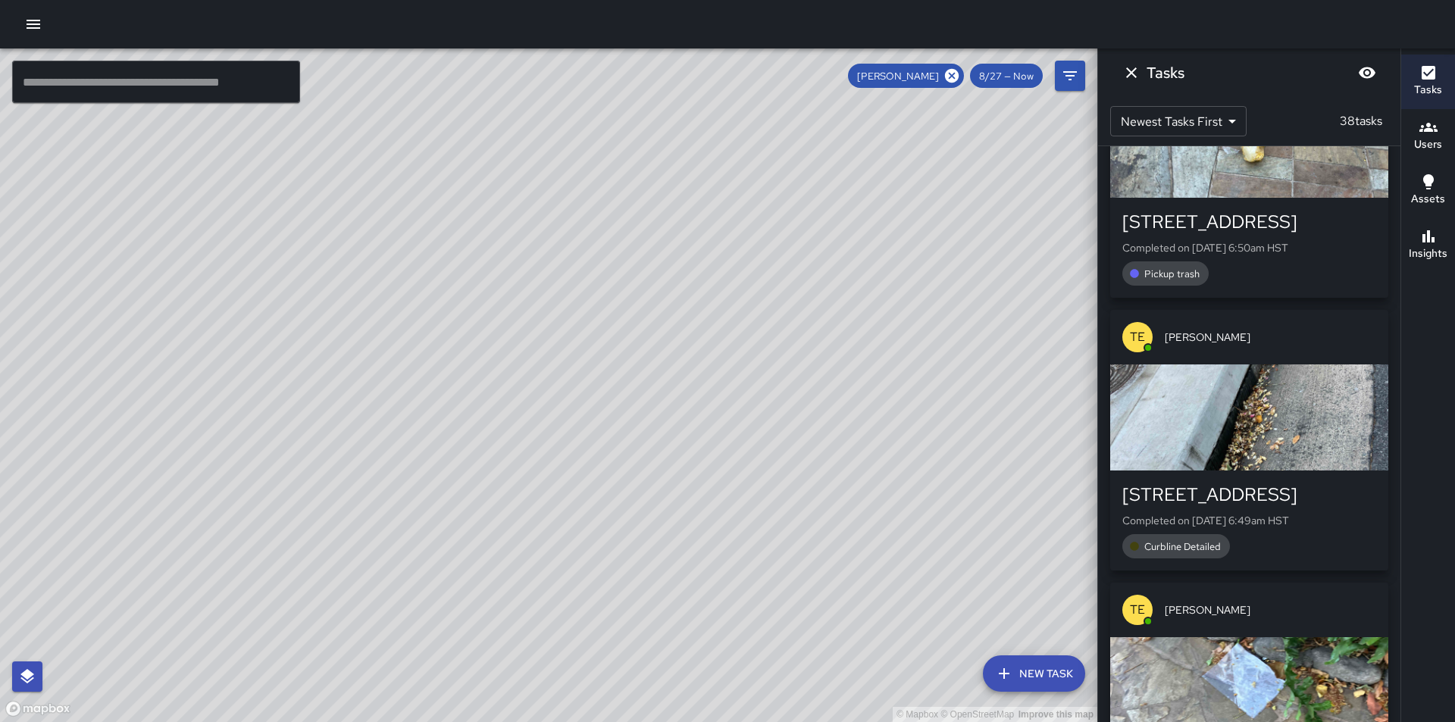
click at [584, 367] on div "© Mapbox © OpenStreetMap Improve this map" at bounding box center [548, 384] width 1097 height 673
drag, startPoint x: 833, startPoint y: 647, endPoint x: 810, endPoint y: 405, distance: 243.5
click at [810, 405] on div "© Mapbox © OpenStreetMap Improve this map" at bounding box center [548, 384] width 1097 height 673
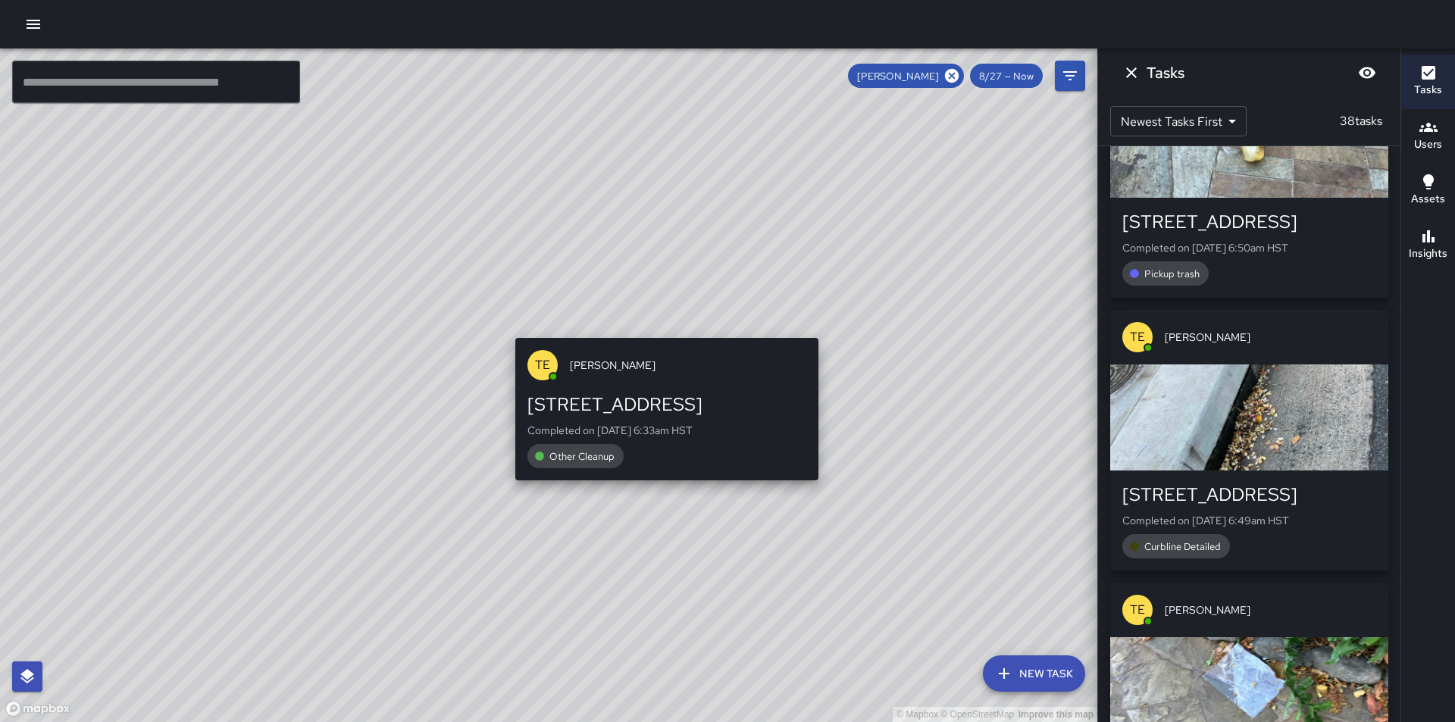
click at [661, 328] on div "© Mapbox © OpenStreetMap Improve this map TE TJ Estocado 2186 Kalākaua Avenue C…" at bounding box center [548, 384] width 1097 height 673
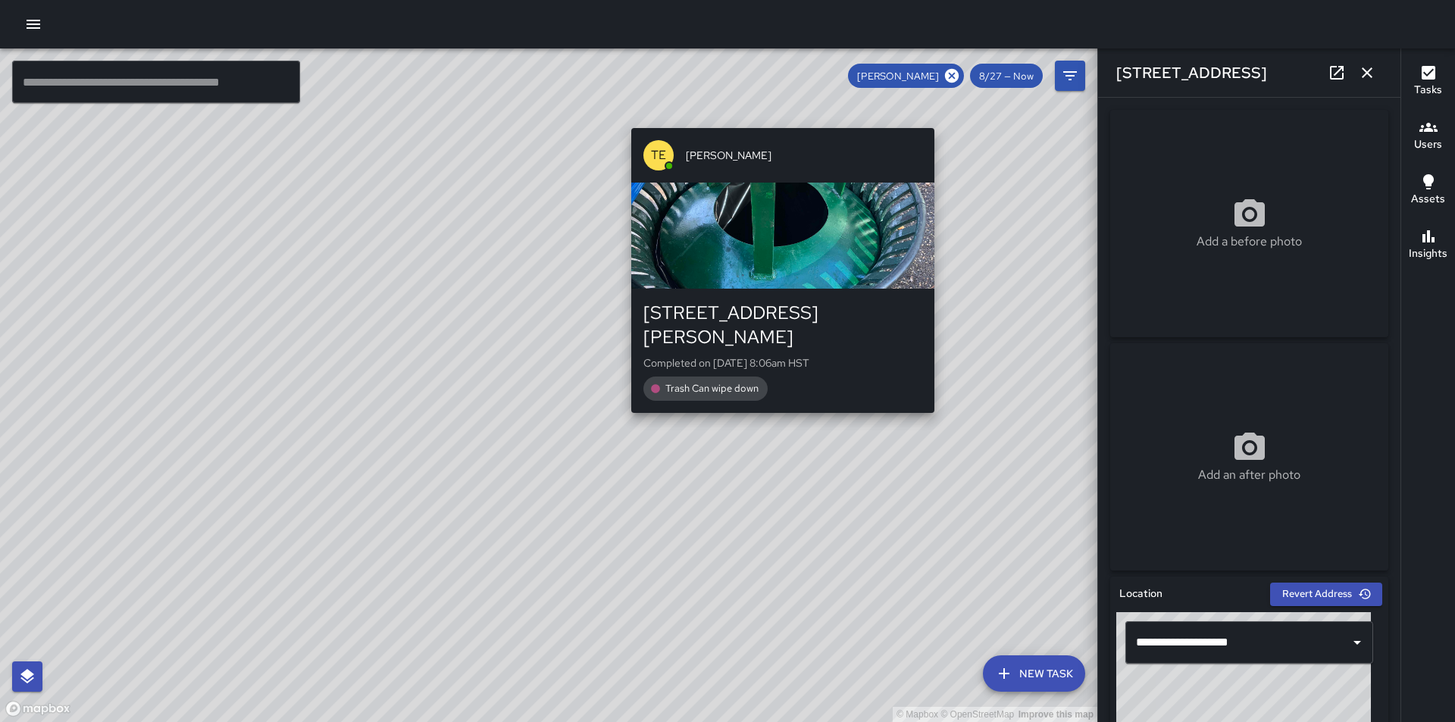
click at [776, 114] on div "© Mapbox © OpenStreetMap Improve this map TE TJ Estocado 352 Lewers Street Comp…" at bounding box center [548, 384] width 1097 height 673
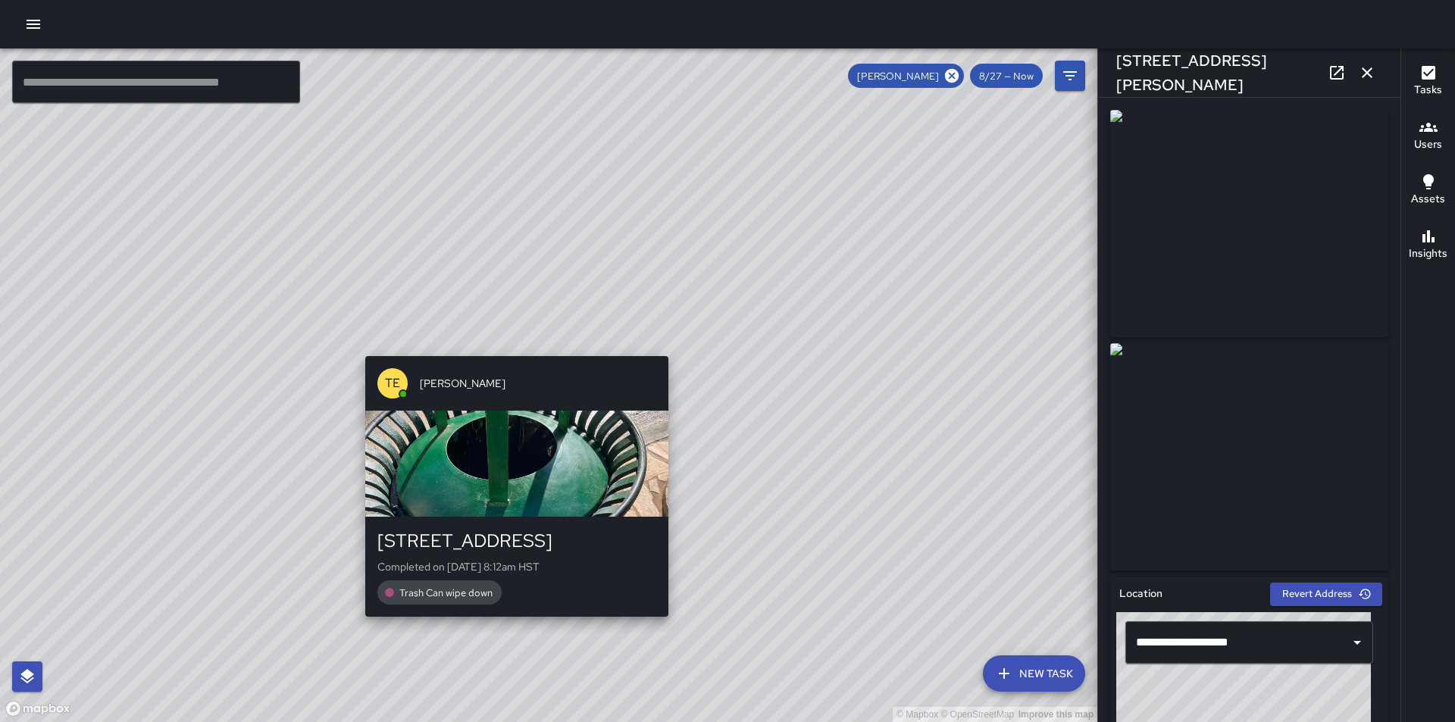
click at [505, 350] on div "TE TJ Estocado 2170 Kūhiō Avenue Completed on 8/27/2025, 8:12am HST Trash Can w…" at bounding box center [516, 486] width 315 height 273
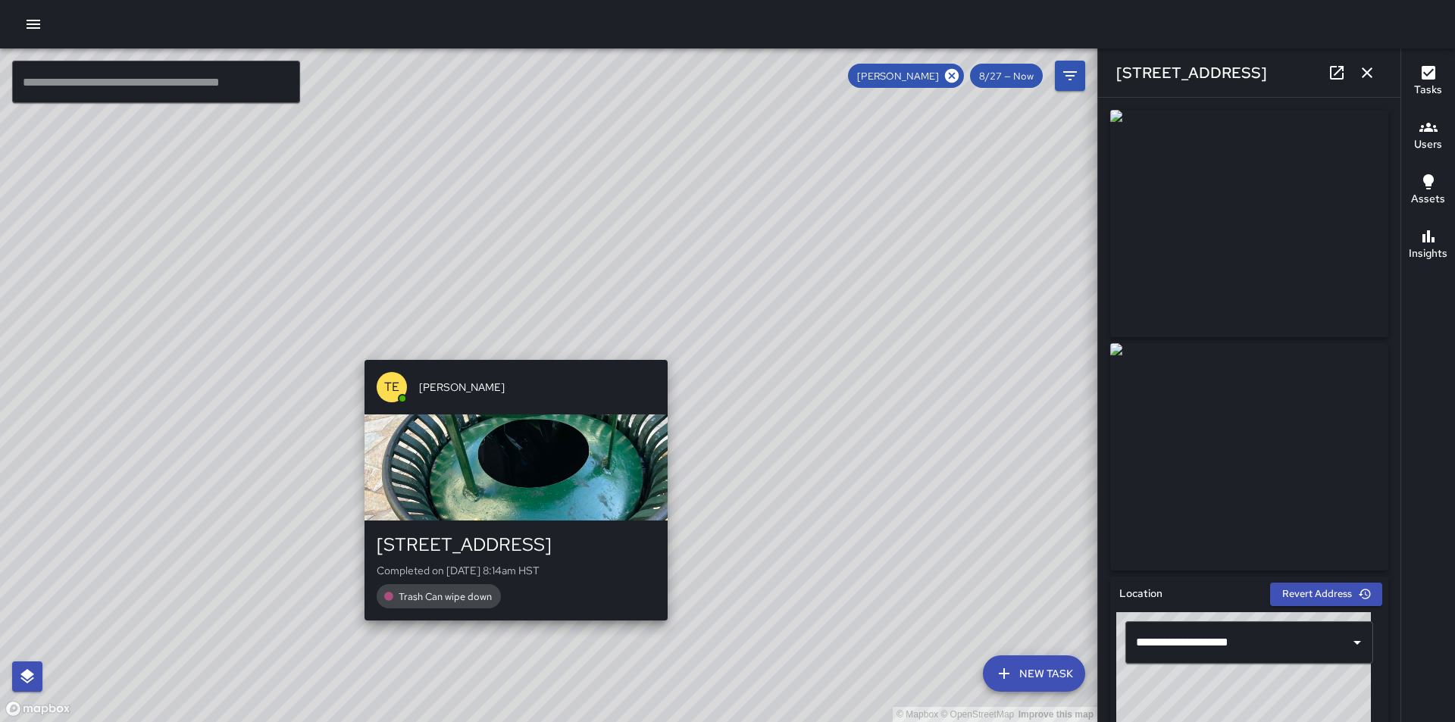
click at [508, 357] on div "TE TJ Estocado 403 Kaiolu Street Completed on 8/27/2025, 8:14am HST Trash Can w…" at bounding box center [515, 490] width 315 height 273
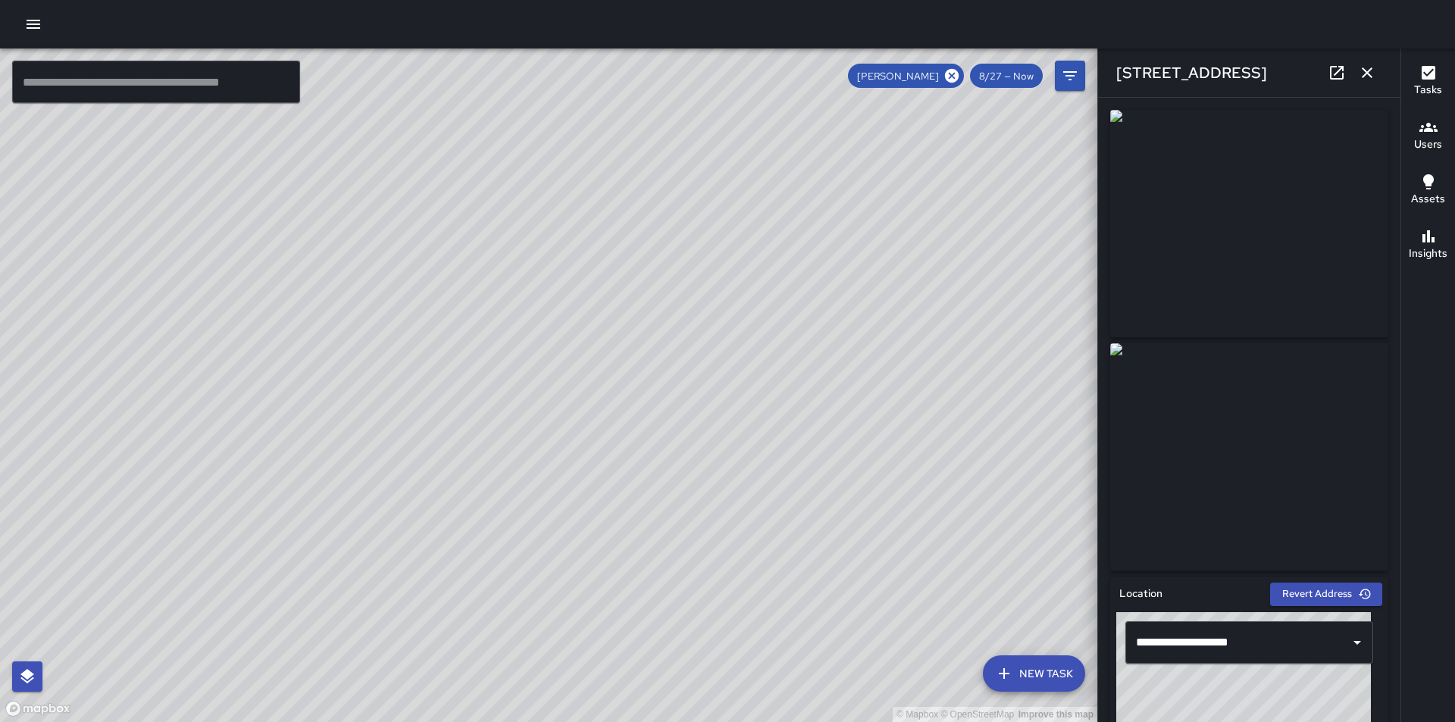
drag, startPoint x: 733, startPoint y: 588, endPoint x: 739, endPoint y: 392, distance: 196.3
click at [739, 392] on div "© Mapbox © OpenStreetMap Improve this map" at bounding box center [548, 384] width 1097 height 673
drag, startPoint x: 789, startPoint y: 561, endPoint x: 798, endPoint y: 363, distance: 198.7
click at [798, 363] on div "© Mapbox © OpenStreetMap Improve this map" at bounding box center [548, 384] width 1097 height 673
drag, startPoint x: 984, startPoint y: 544, endPoint x: 819, endPoint y: 309, distance: 287.1
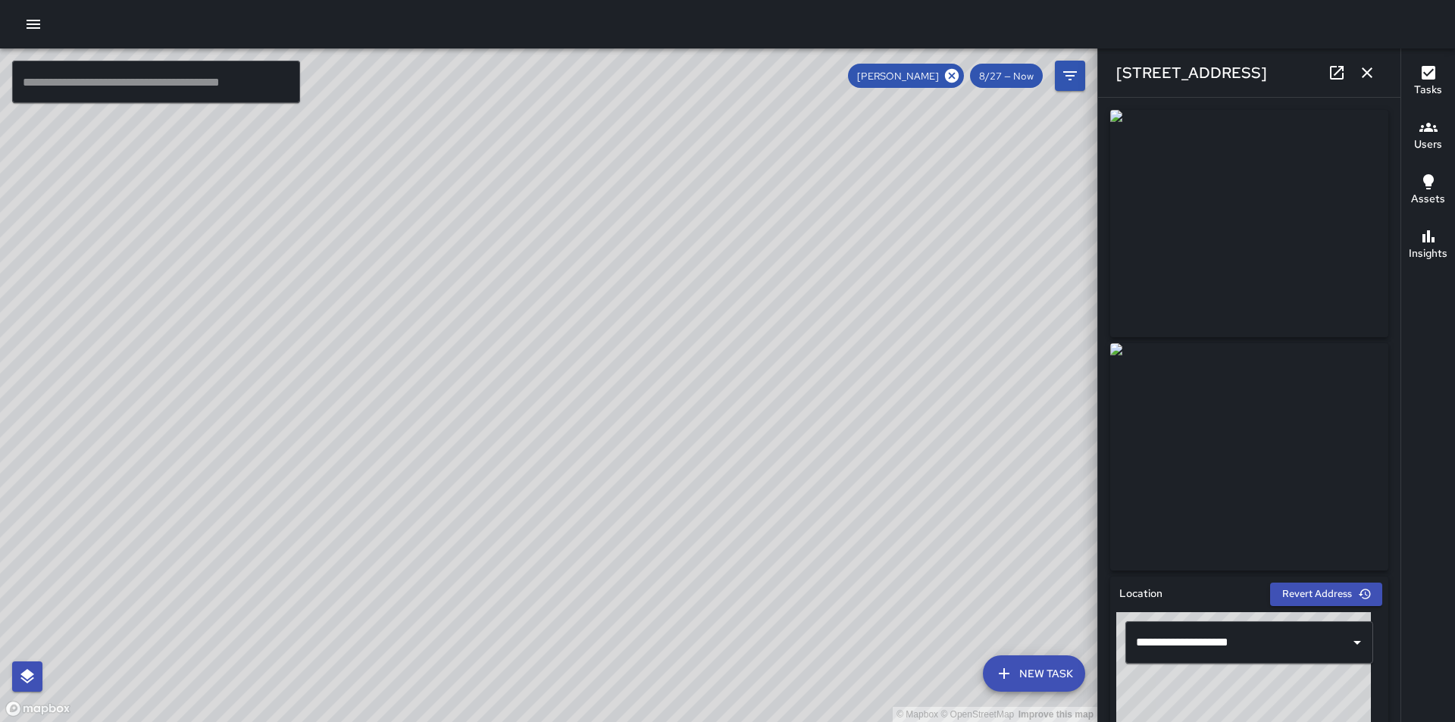
click at [819, 309] on div "© Mapbox © OpenStreetMap Improve this map" at bounding box center [548, 384] width 1097 height 673
drag, startPoint x: 923, startPoint y: 382, endPoint x: 808, endPoint y: 283, distance: 152.1
click at [828, 300] on div "© Mapbox © OpenStreetMap Improve this map" at bounding box center [548, 384] width 1097 height 673
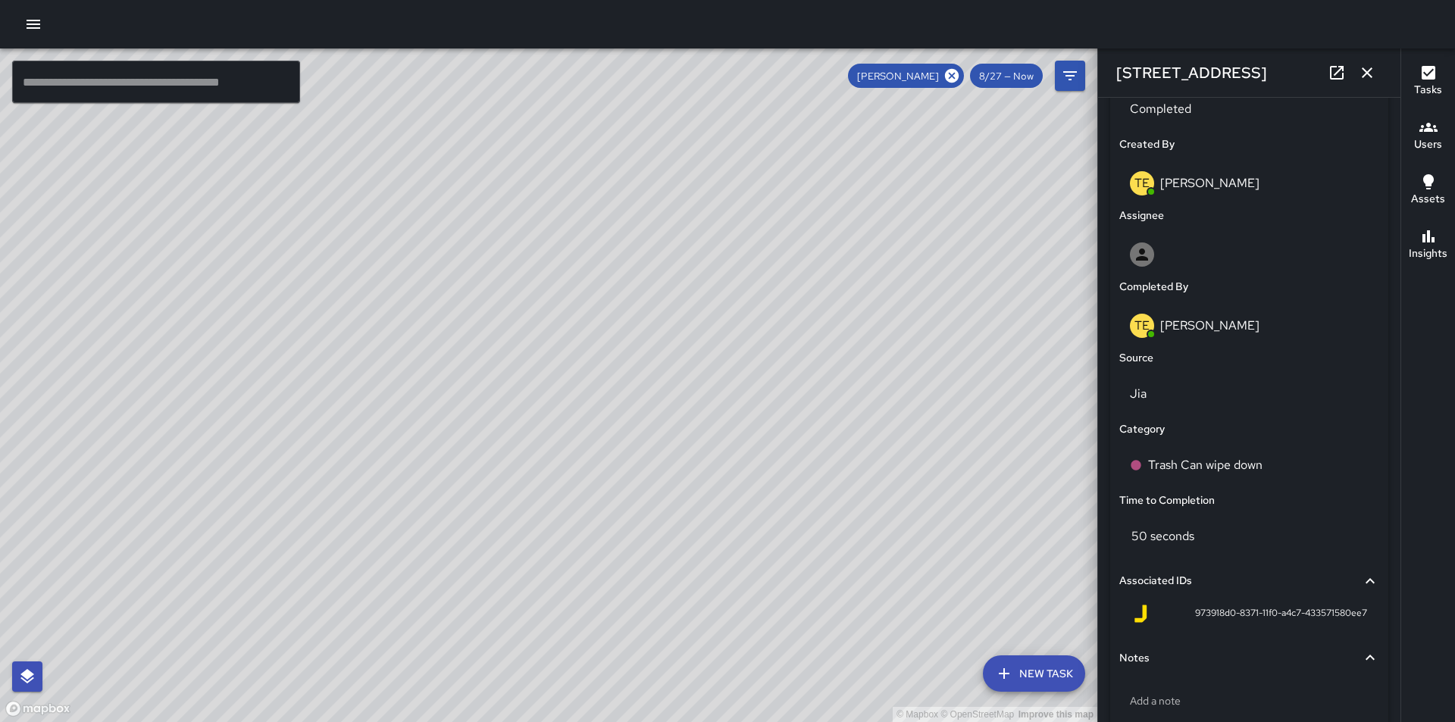
scroll to position [845, 0]
